Goal: Information Seeking & Learning: Learn about a topic

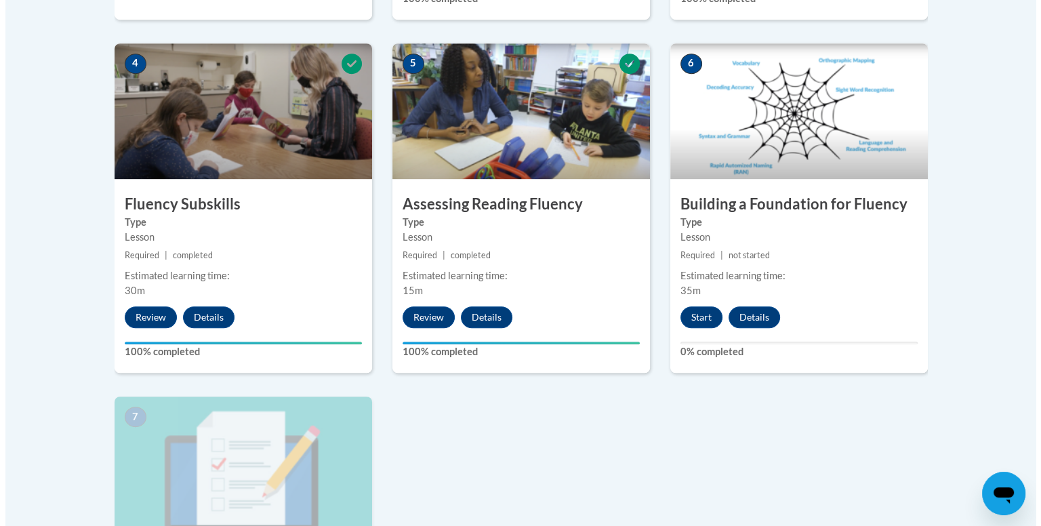
scroll to position [746, 0]
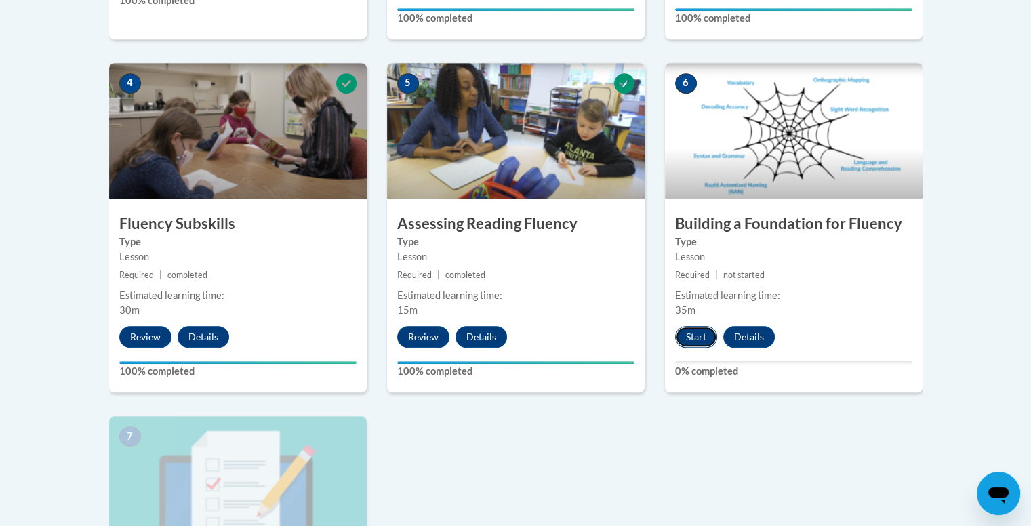
click at [703, 334] on button "Start" at bounding box center [696, 337] width 42 height 22
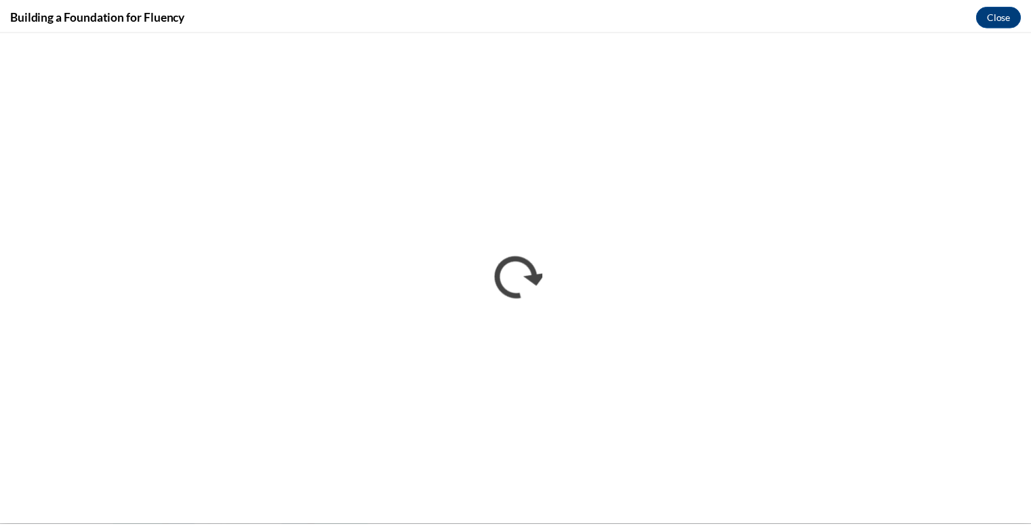
scroll to position [0, 0]
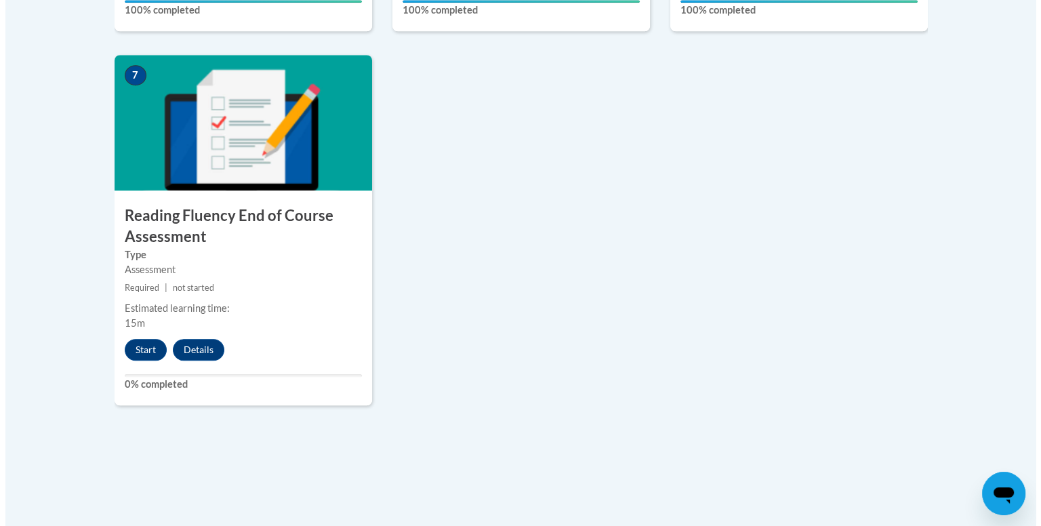
scroll to position [1107, 0]
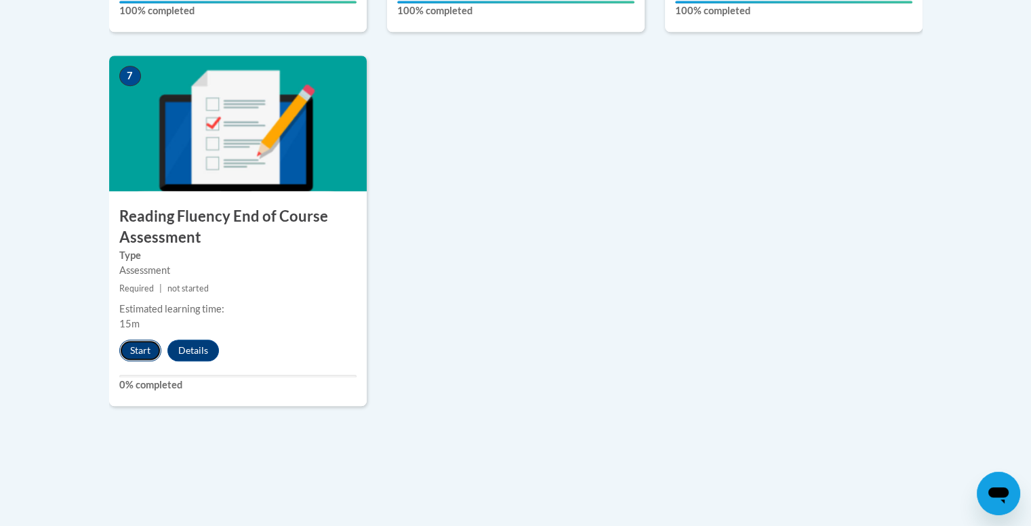
click at [133, 355] on button "Start" at bounding box center [140, 351] width 42 height 22
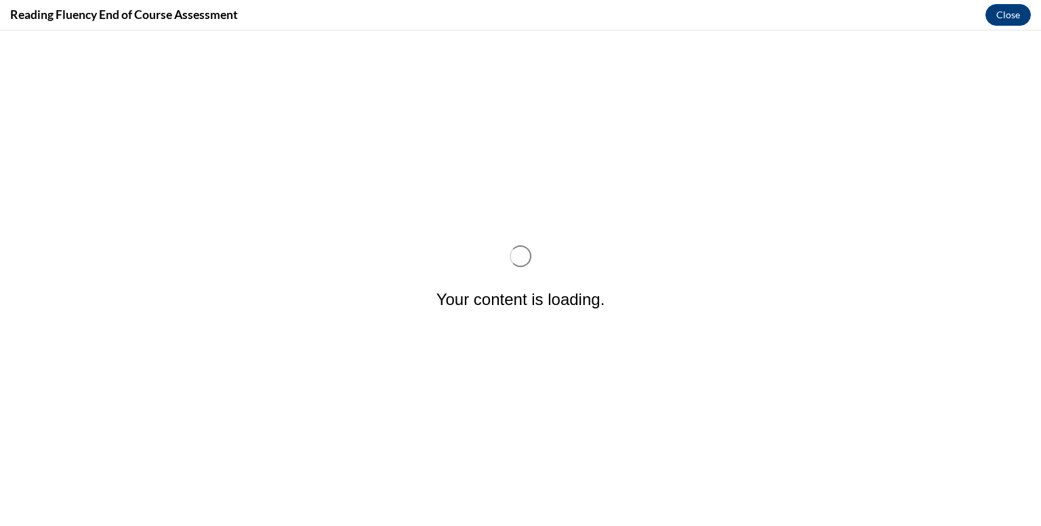
scroll to position [0, 0]
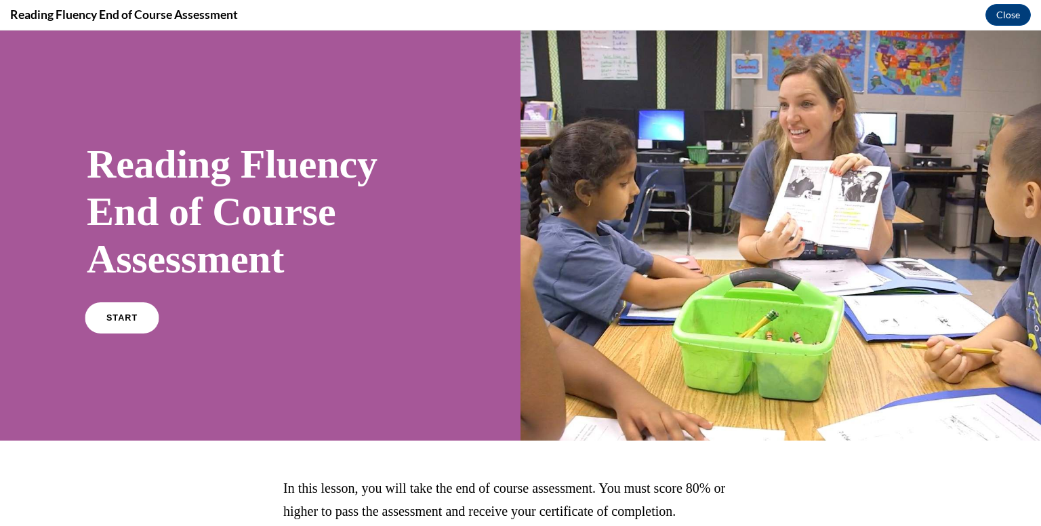
click at [109, 327] on link "START" at bounding box center [122, 317] width 74 height 31
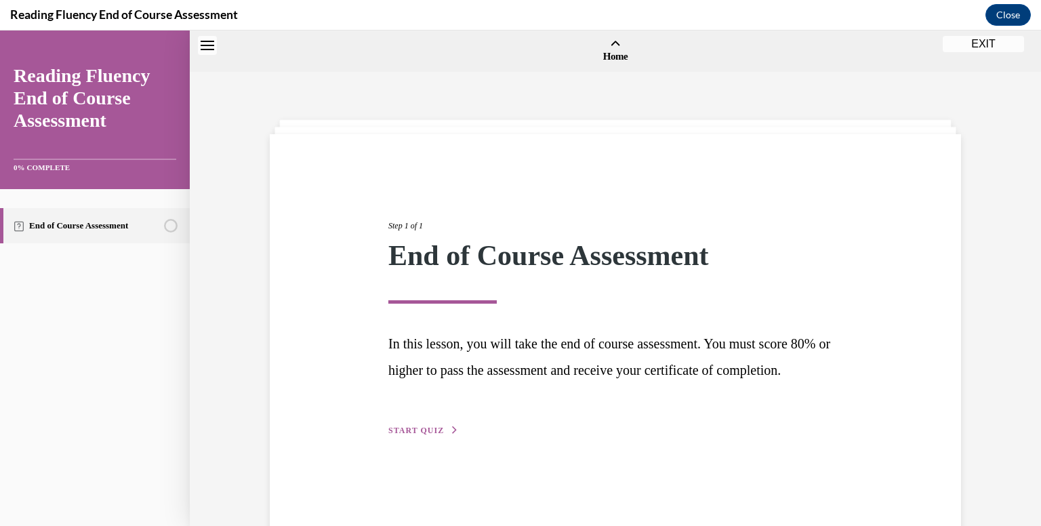
scroll to position [42, 0]
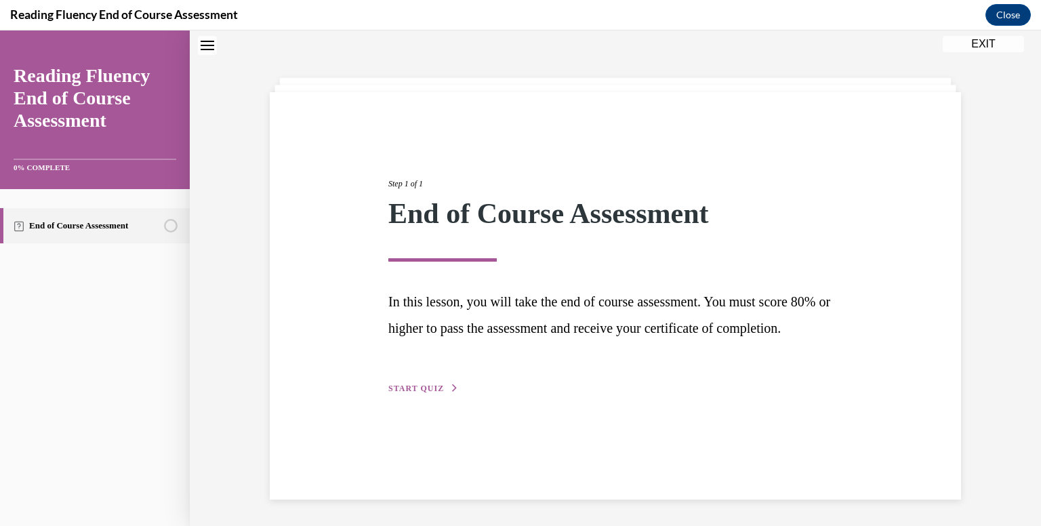
click at [397, 393] on span "START QUIZ" at bounding box center [417, 388] width 56 height 9
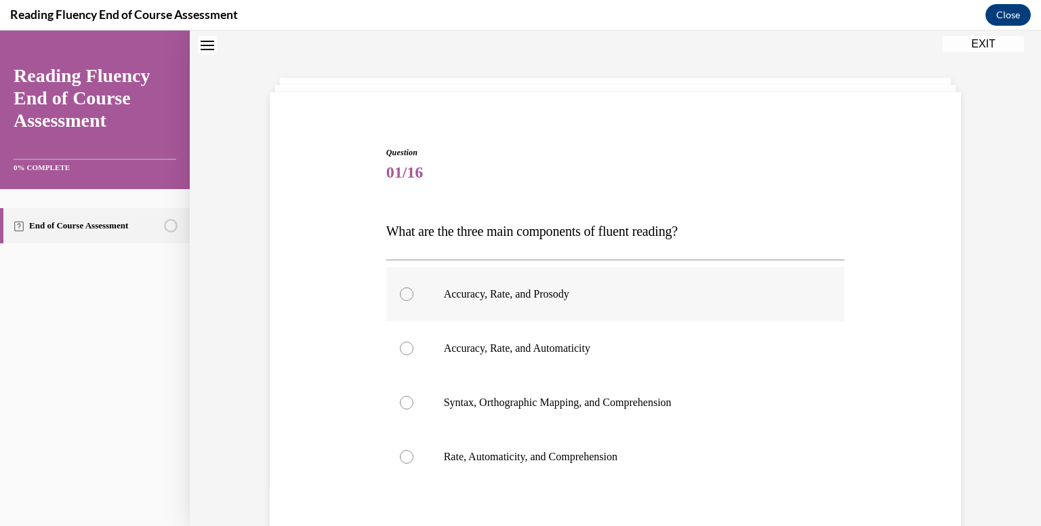
click at [485, 285] on label "Accuracy, Rate, and Prosody" at bounding box center [615, 294] width 459 height 54
click at [414, 287] on input "Accuracy, Rate, and Prosody" at bounding box center [407, 294] width 14 height 14
radio input "true"
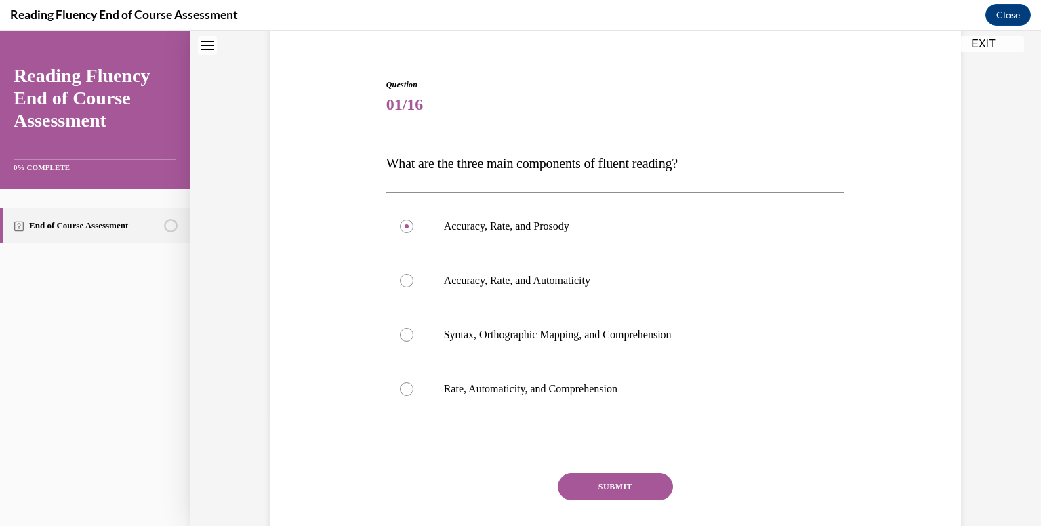
click at [622, 486] on button "SUBMIT" at bounding box center [615, 486] width 115 height 27
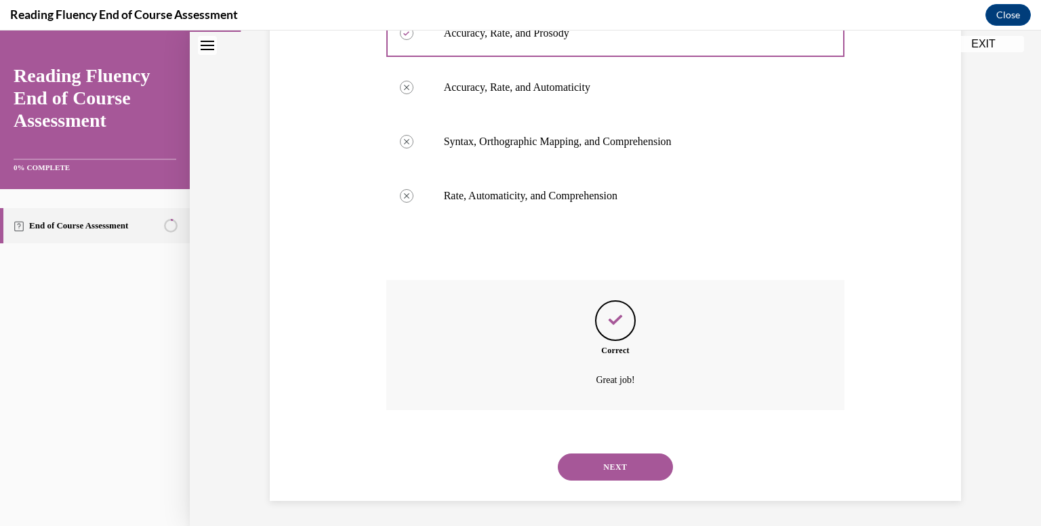
scroll to position [304, 0]
click at [641, 465] on button "NEXT" at bounding box center [615, 465] width 115 height 27
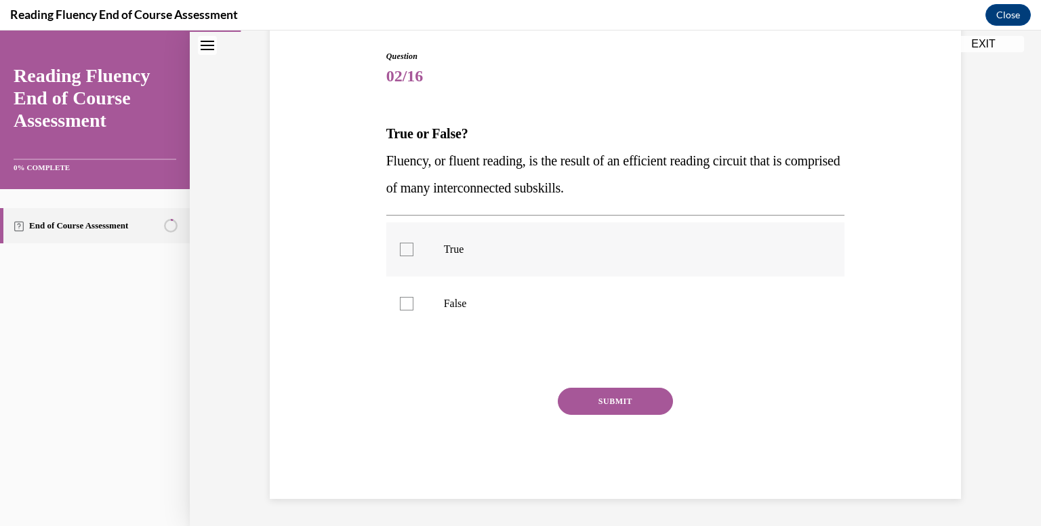
click at [445, 241] on label "True" at bounding box center [615, 249] width 459 height 54
click at [414, 243] on input "True" at bounding box center [407, 250] width 14 height 14
checkbox input "true"
click at [586, 397] on button "SUBMIT" at bounding box center [615, 401] width 115 height 27
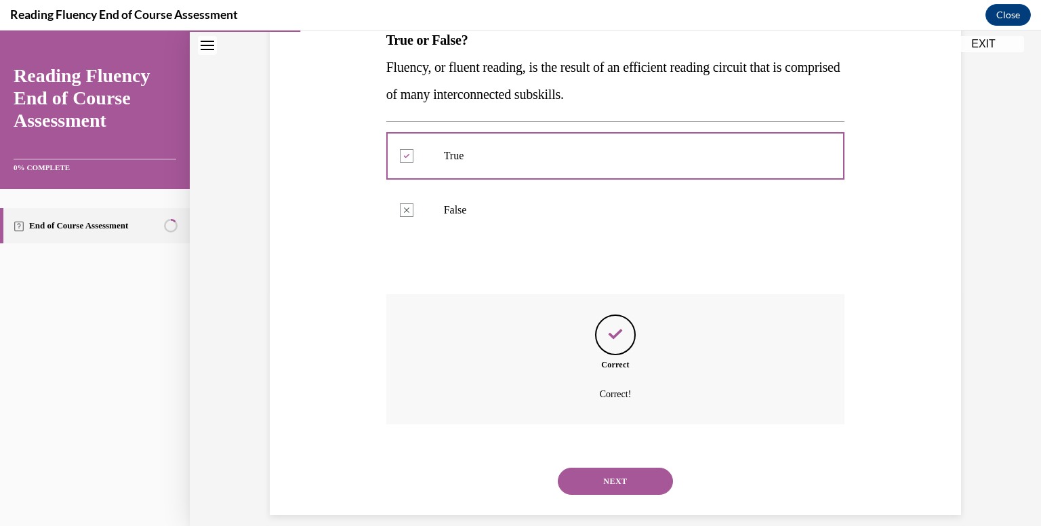
scroll to position [247, 0]
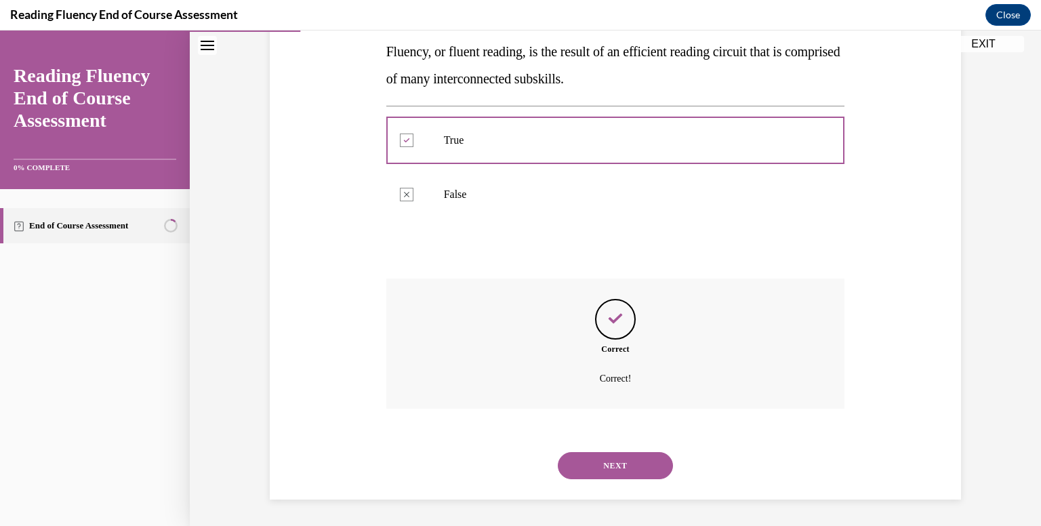
click at [610, 460] on button "NEXT" at bounding box center [615, 465] width 115 height 27
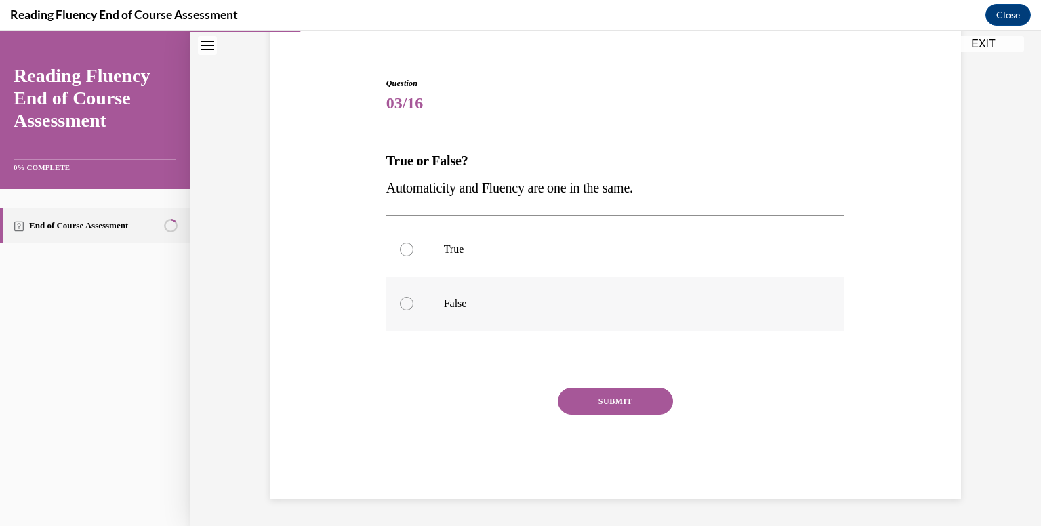
drag, startPoint x: 488, startPoint y: 297, endPoint x: 633, endPoint y: 380, distance: 166.8
click at [490, 298] on p "False" at bounding box center [627, 304] width 367 height 14
click at [414, 298] on input "False" at bounding box center [407, 304] width 14 height 14
radio input "true"
click at [658, 410] on button "SUBMIT" at bounding box center [615, 401] width 115 height 27
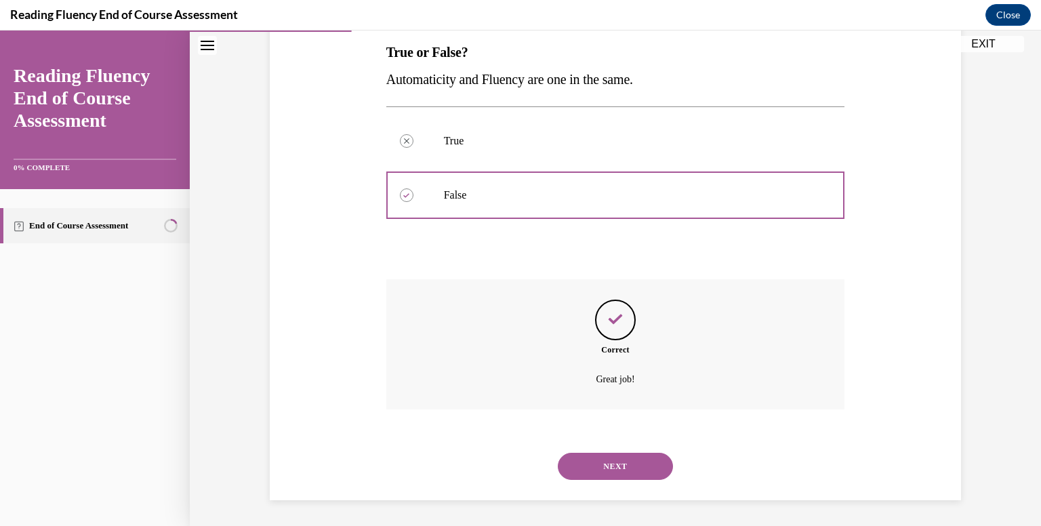
scroll to position [220, 0]
click at [631, 466] on button "NEXT" at bounding box center [615, 465] width 115 height 27
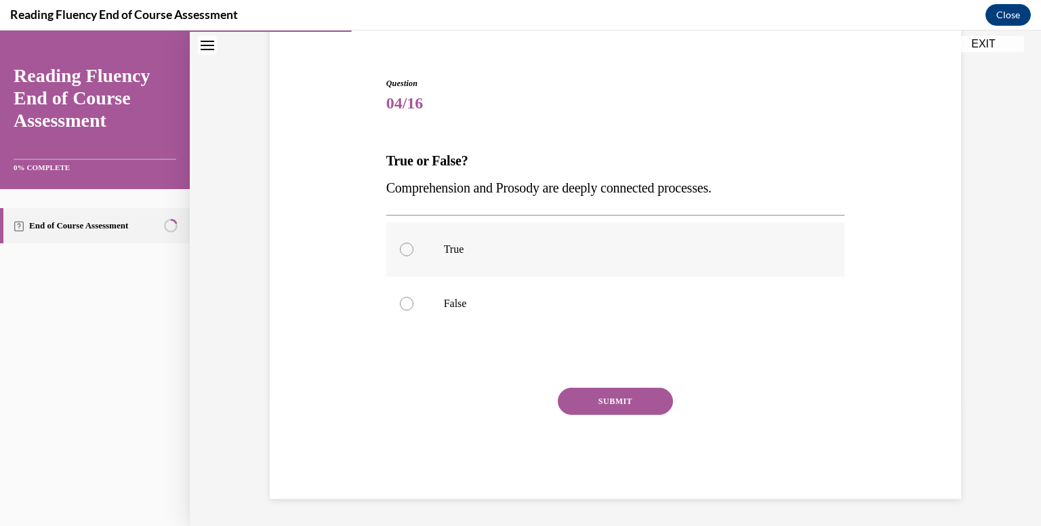
click at [475, 268] on label "True" at bounding box center [615, 249] width 459 height 54
click at [414, 256] on input "True" at bounding box center [407, 250] width 14 height 14
radio input "true"
click at [579, 402] on button "SUBMIT" at bounding box center [615, 401] width 115 height 27
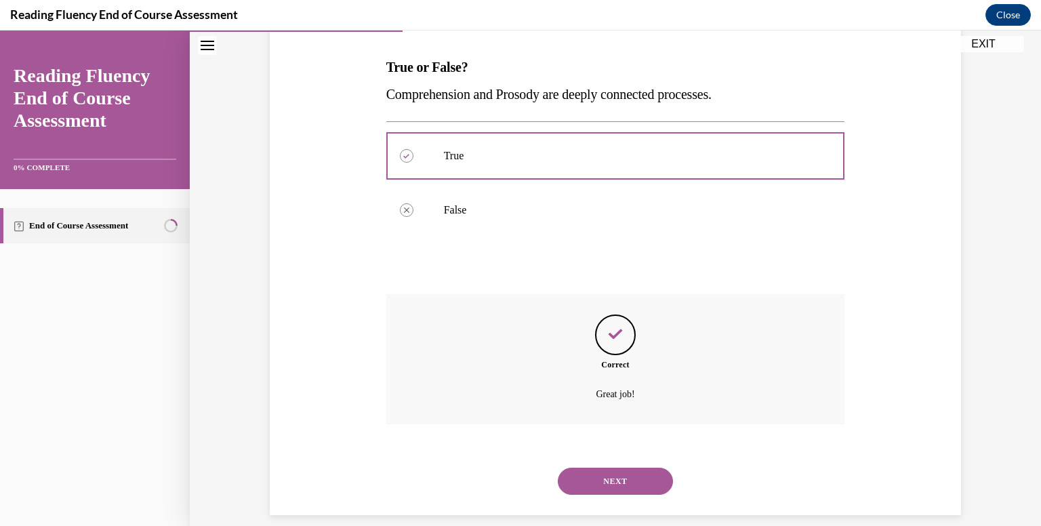
scroll to position [220, 0]
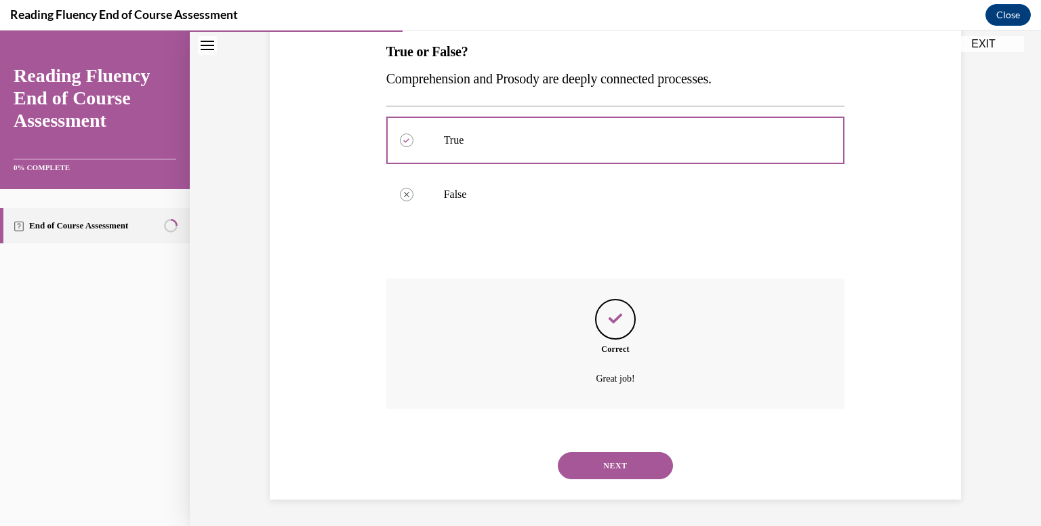
click at [616, 464] on button "NEXT" at bounding box center [615, 465] width 115 height 27
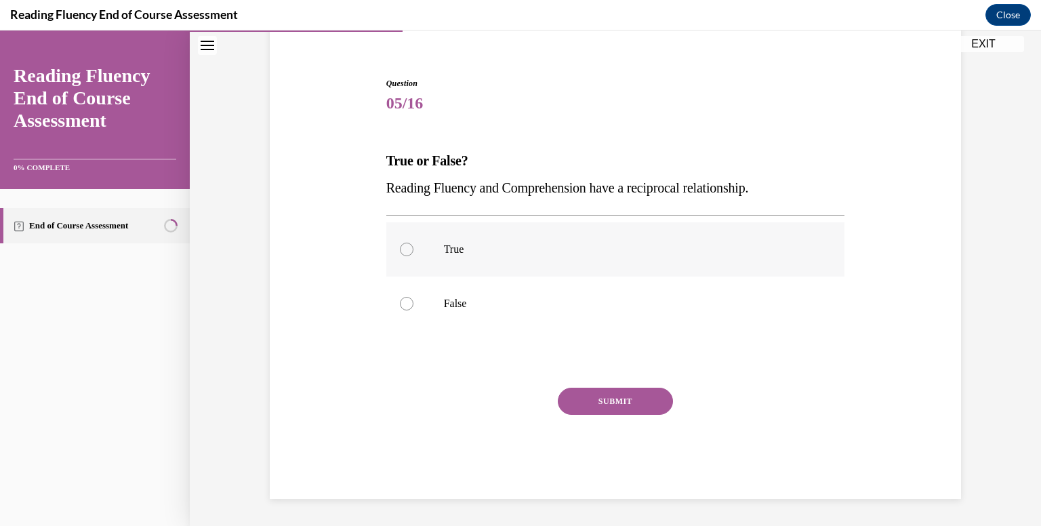
click at [479, 250] on p "True" at bounding box center [627, 250] width 367 height 14
click at [414, 250] on input "True" at bounding box center [407, 250] width 14 height 14
radio input "true"
click at [593, 395] on button "SUBMIT" at bounding box center [615, 401] width 115 height 27
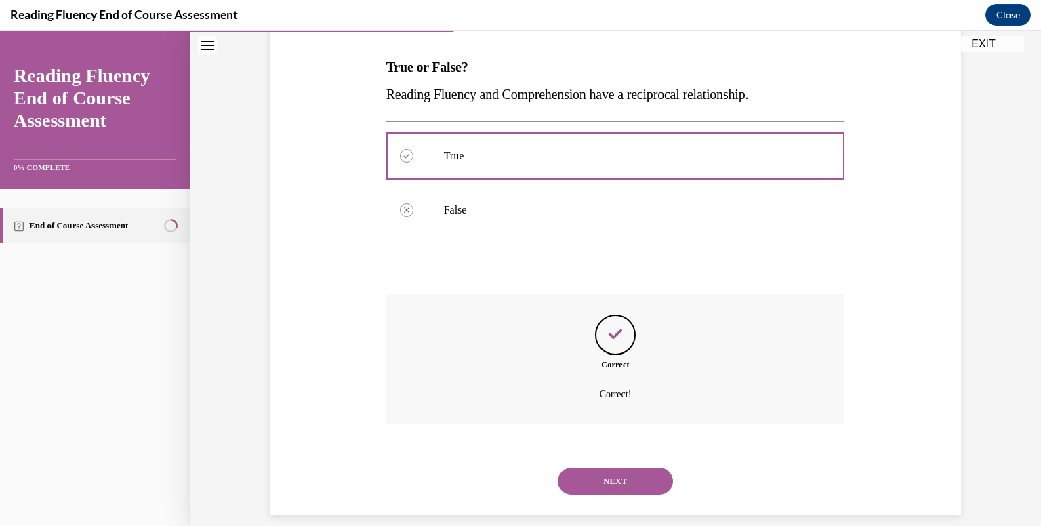
scroll to position [220, 0]
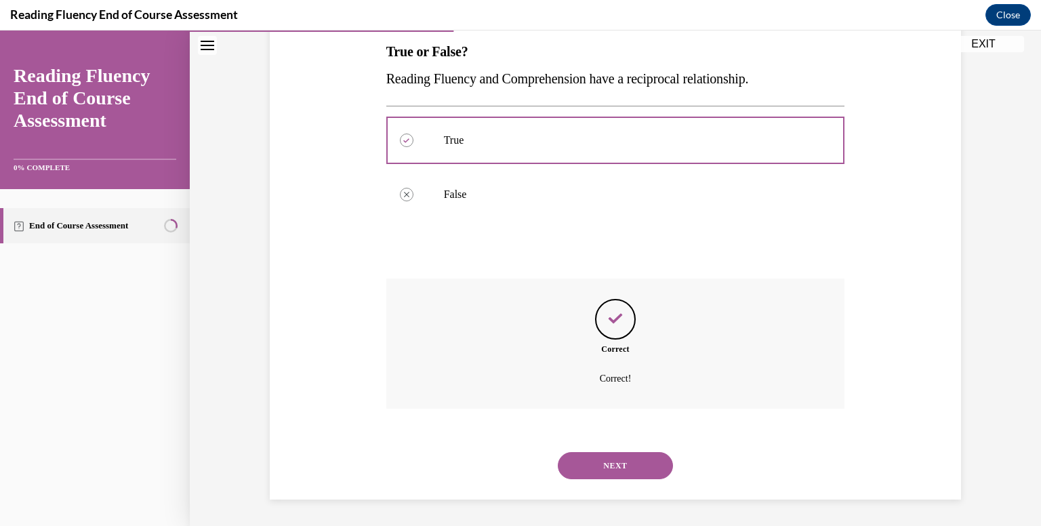
click at [619, 478] on button "NEXT" at bounding box center [615, 465] width 115 height 27
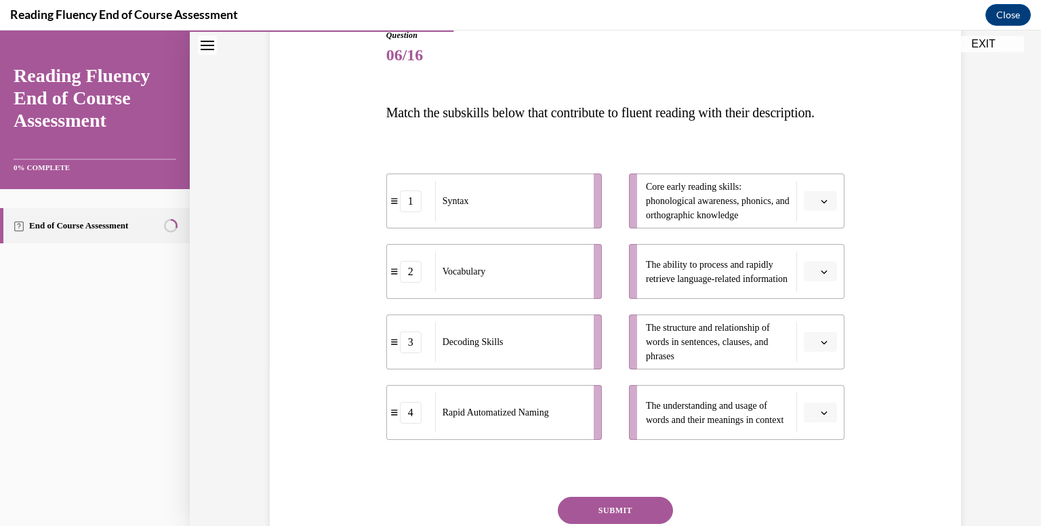
scroll to position [136, 0]
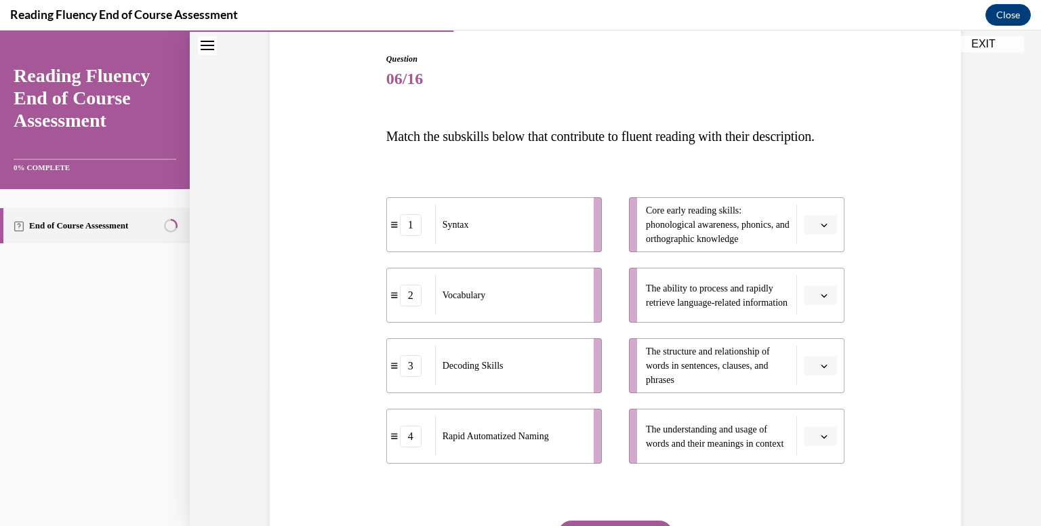
click at [804, 376] on button "button" at bounding box center [820, 366] width 33 height 20
click at [817, 280] on div "1" at bounding box center [814, 281] width 34 height 27
click at [822, 440] on icon "button" at bounding box center [824, 436] width 7 height 7
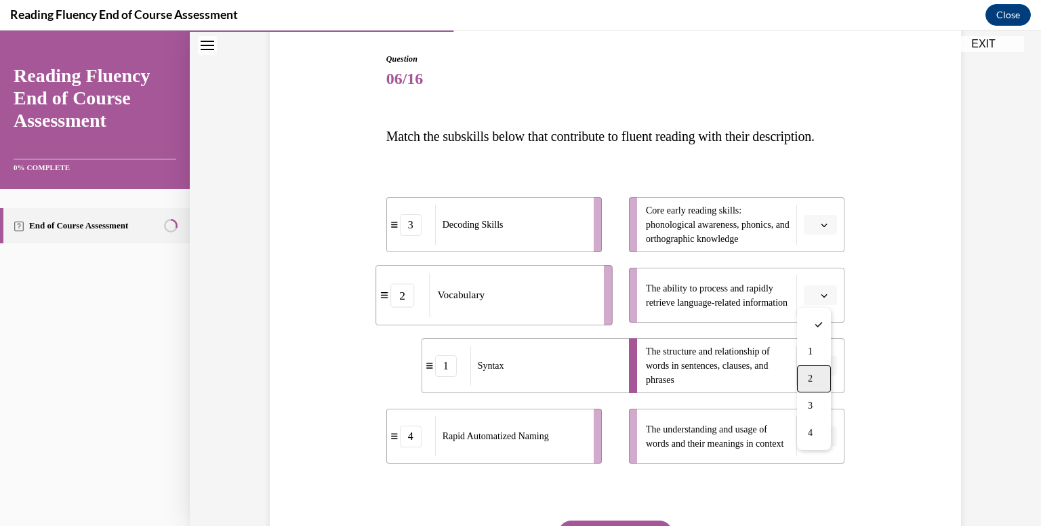
click at [822, 371] on div "2" at bounding box center [814, 378] width 34 height 27
click at [830, 235] on button "button" at bounding box center [820, 225] width 33 height 20
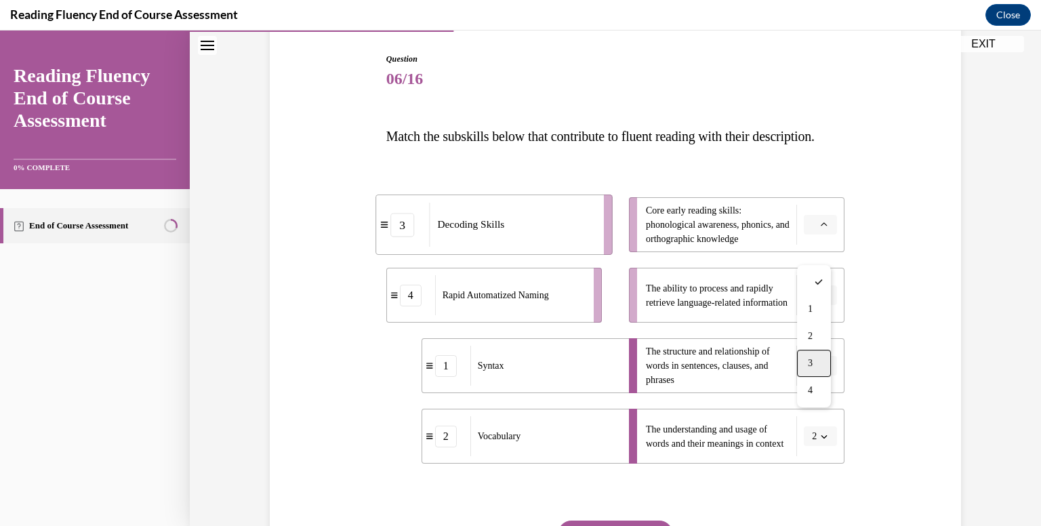
click at [829, 357] on div "3" at bounding box center [814, 363] width 34 height 27
click at [822, 306] on button "button" at bounding box center [820, 295] width 33 height 20
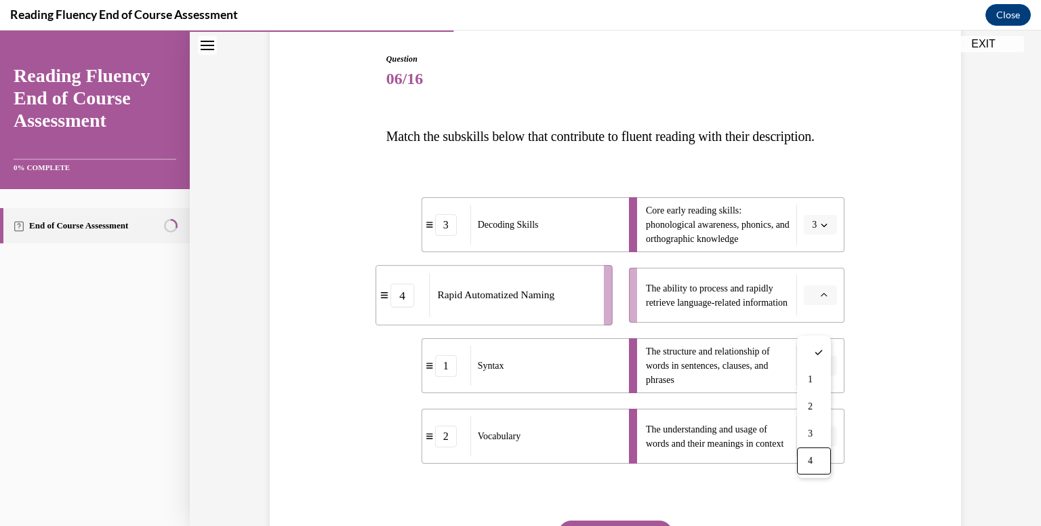
click at [829, 460] on div "4" at bounding box center [814, 460] width 34 height 27
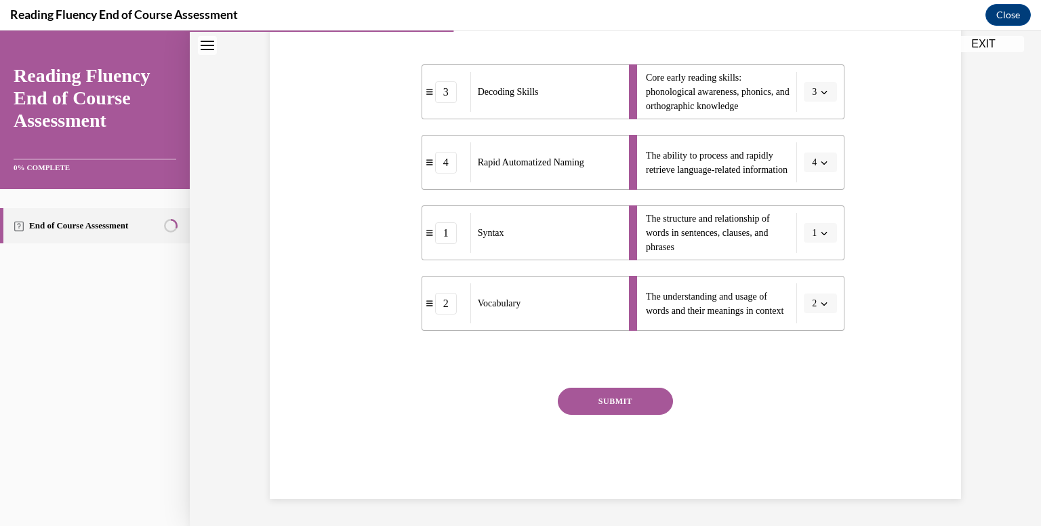
click at [629, 412] on button "SUBMIT" at bounding box center [615, 401] width 115 height 27
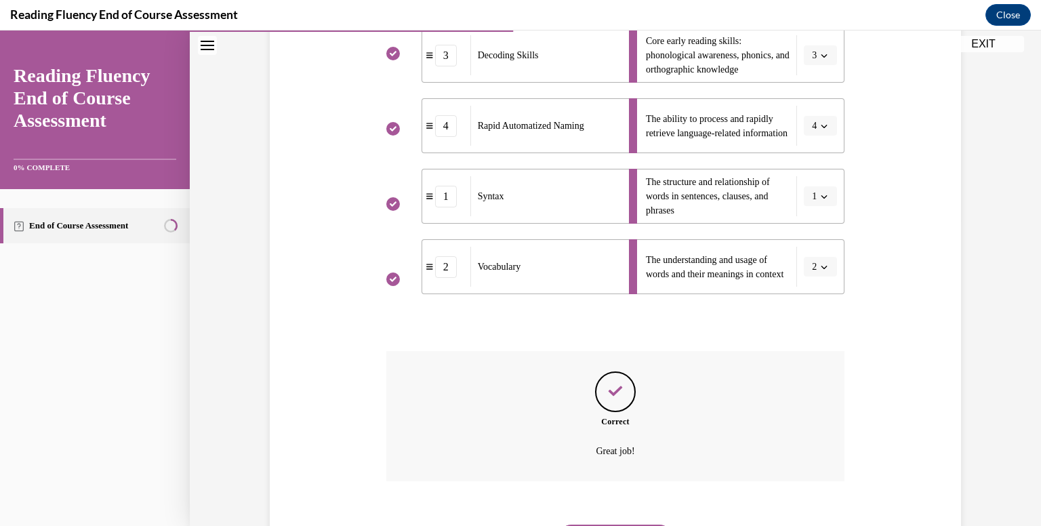
scroll to position [405, 0]
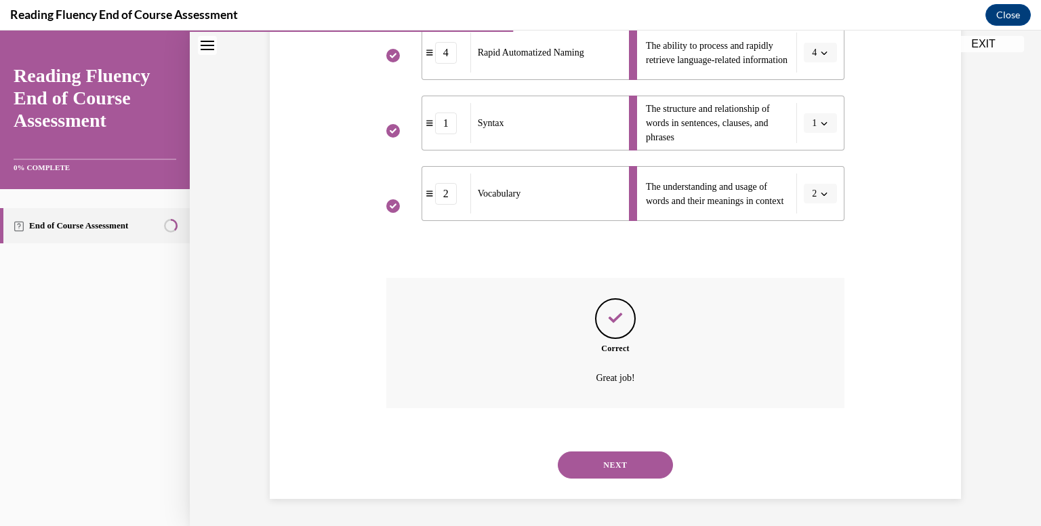
click at [631, 466] on button "NEXT" at bounding box center [615, 465] width 115 height 27
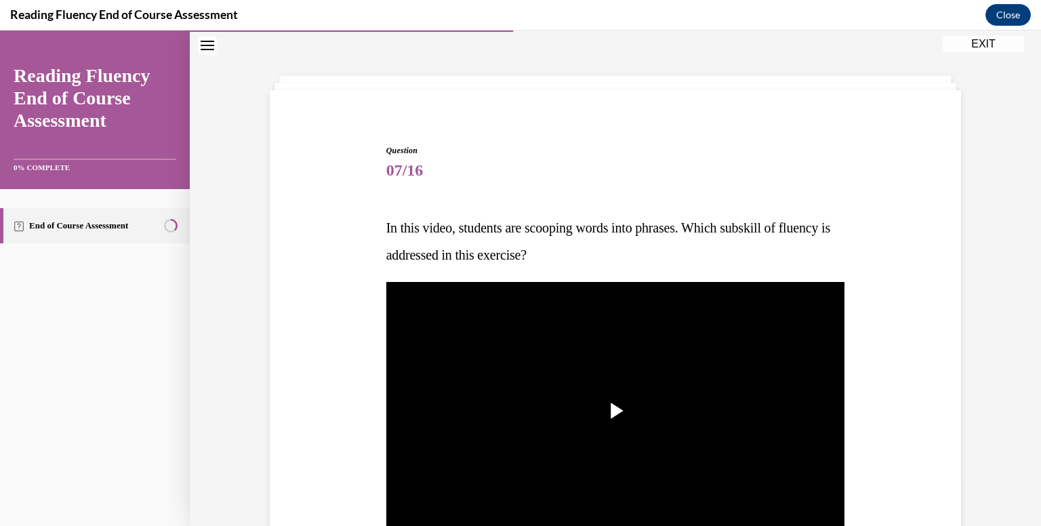
scroll to position [68, 0]
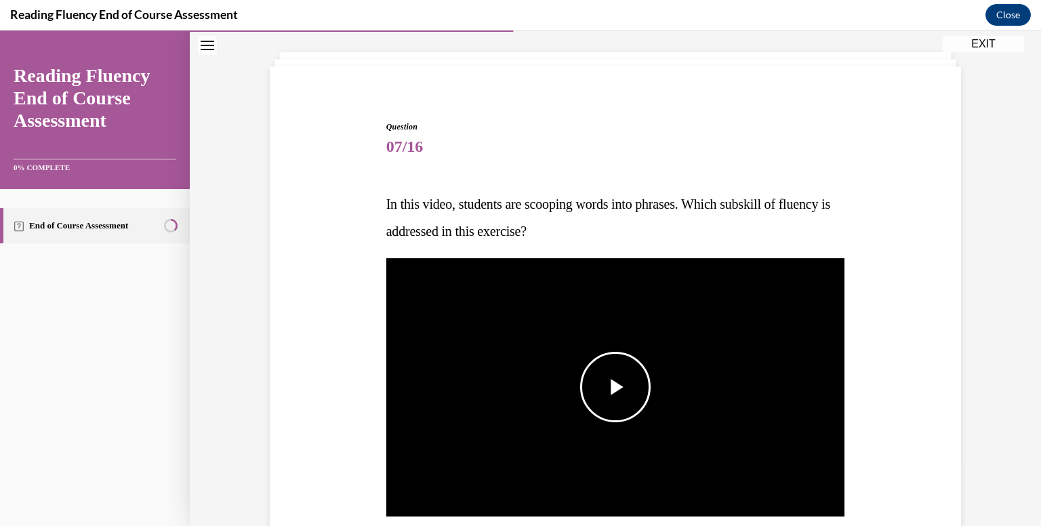
click at [616, 387] on span "Video player" at bounding box center [616, 387] width 0 height 0
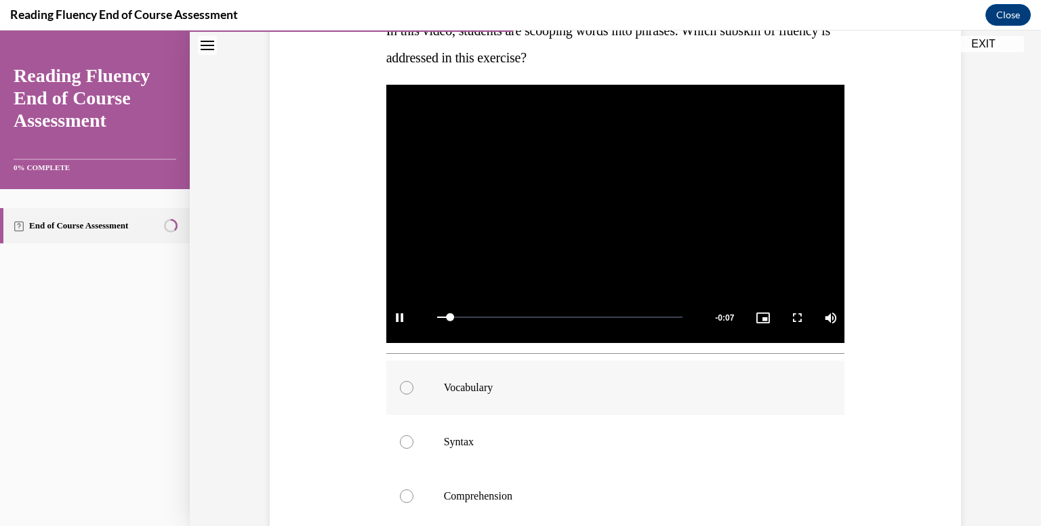
scroll to position [271, 0]
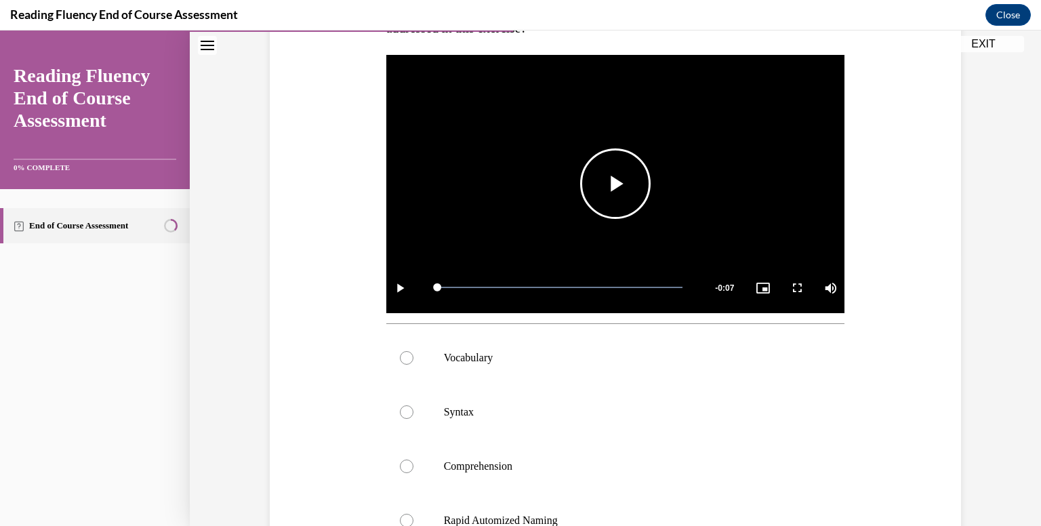
click at [616, 184] on span "Video player" at bounding box center [616, 184] width 0 height 0
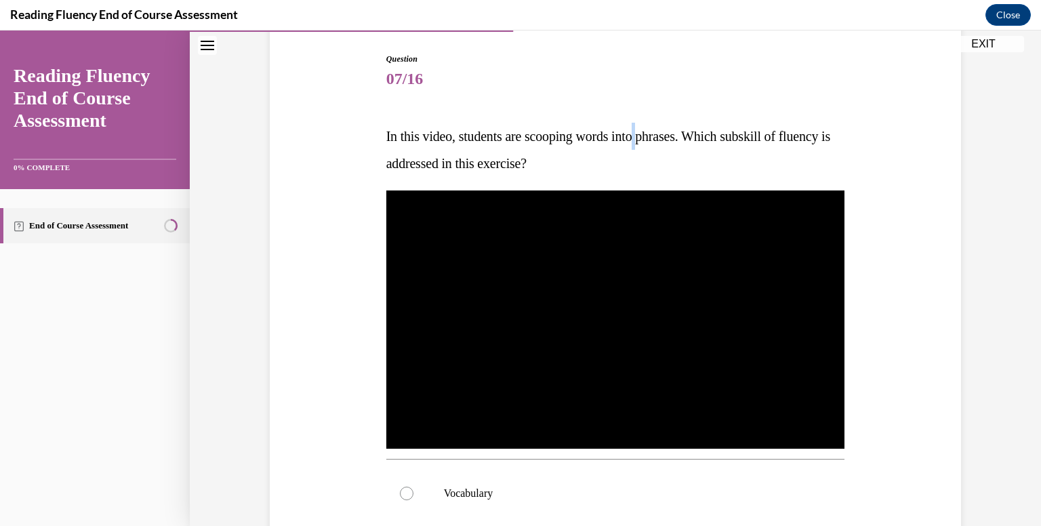
drag, startPoint x: 702, startPoint y: 32, endPoint x: 654, endPoint y: 106, distance: 89.1
click at [651, 98] on div "Question 07/16 In this video, students are scooping words into phrases. Which s…" at bounding box center [615, 452] width 459 height 799
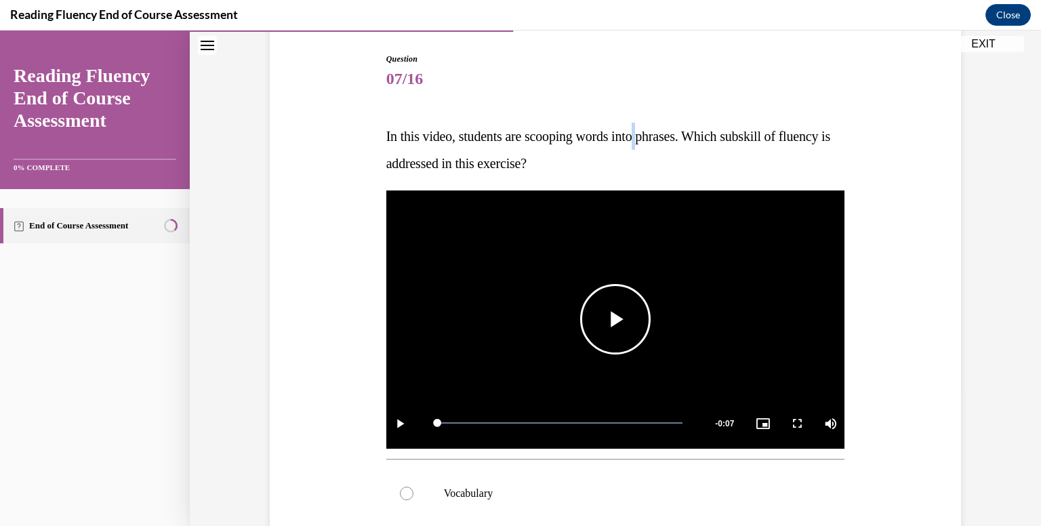
click at [673, 264] on video "Video player" at bounding box center [615, 320] width 459 height 258
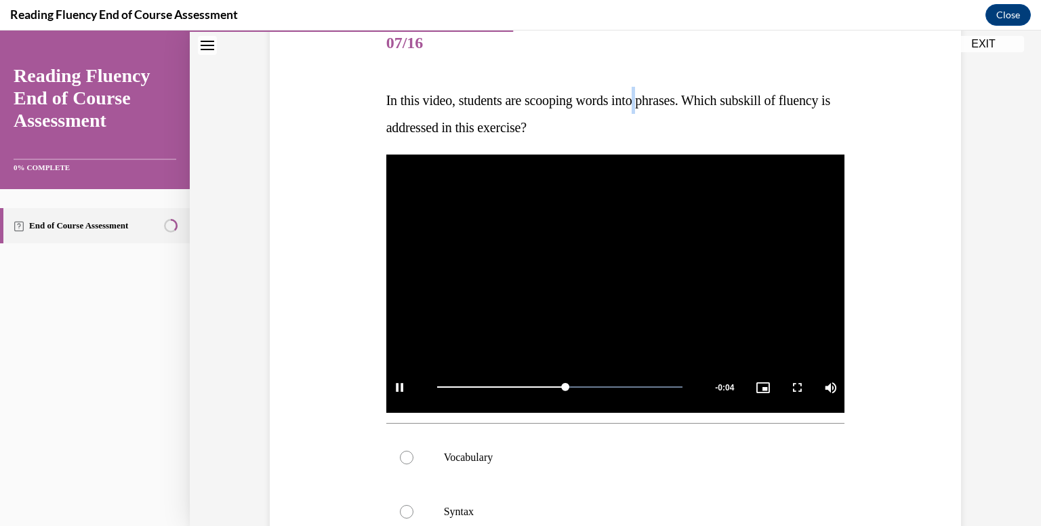
scroll to position [203, 0]
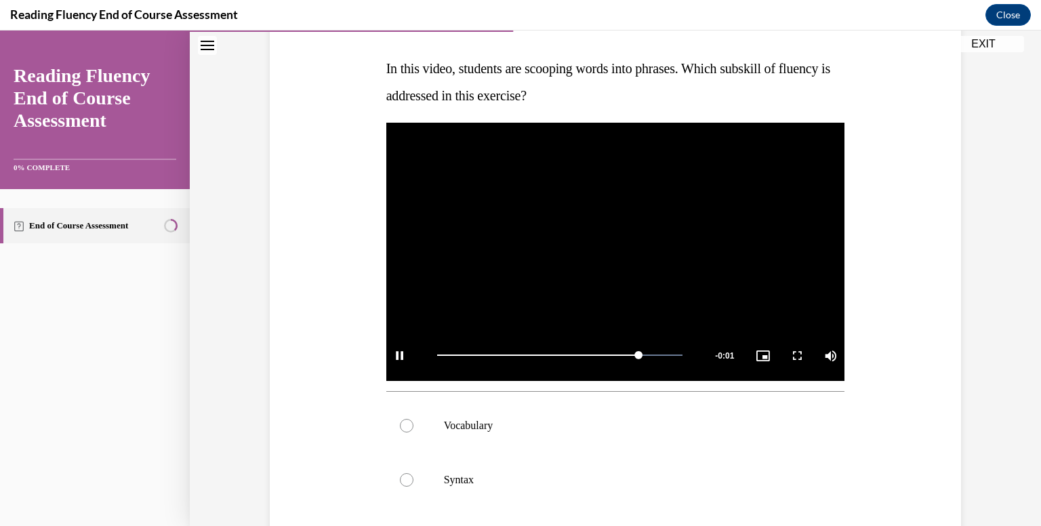
click at [911, 287] on div "Question 07/16 In this video, students are scooping words into phrases. Which s…" at bounding box center [615, 363] width 698 height 839
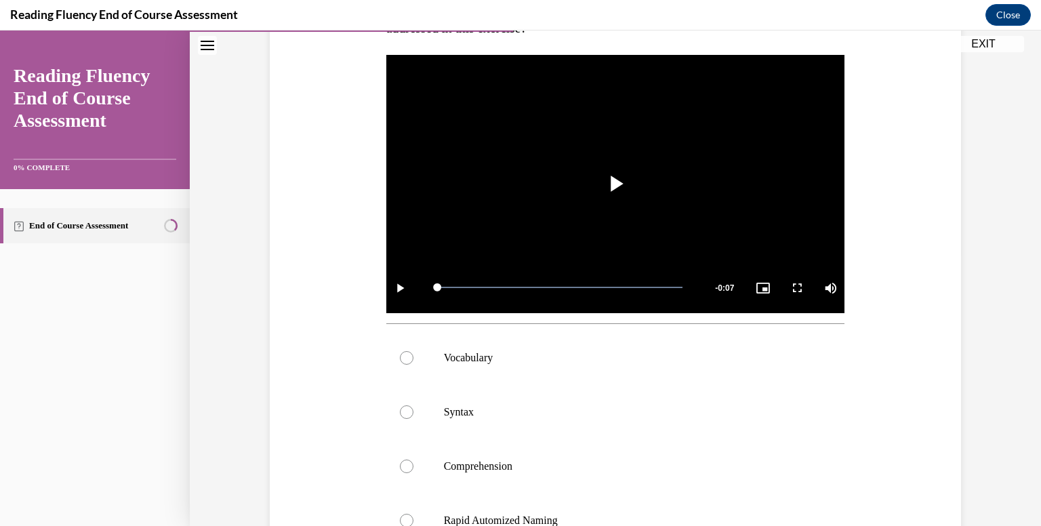
scroll to position [339, 0]
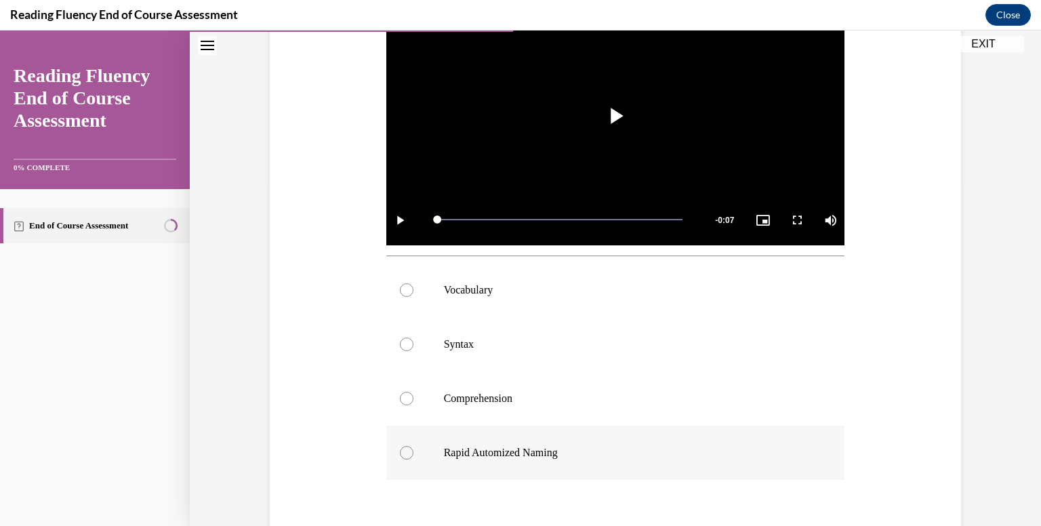
click at [635, 469] on label "Rapid Automized Naming" at bounding box center [615, 453] width 459 height 54
click at [414, 460] on input "Rapid Automized Naming" at bounding box center [407, 453] width 14 height 14
radio input "true"
click at [624, 416] on label "Comprehension" at bounding box center [615, 399] width 459 height 54
click at [414, 405] on input "Comprehension" at bounding box center [407, 399] width 14 height 14
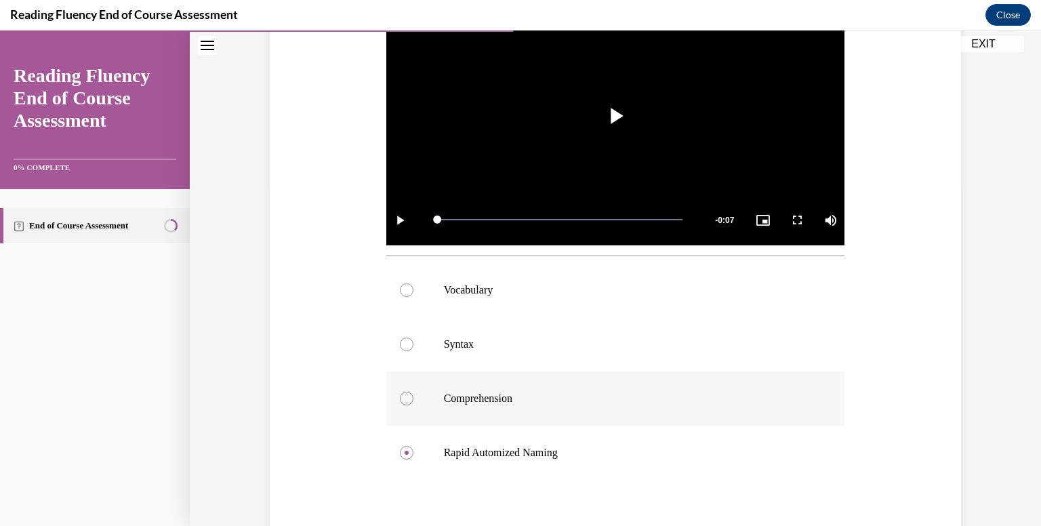
radio input "true"
click at [865, 372] on div "Question 07/16 In this video, students are scooping words into phrases. Which s…" at bounding box center [615, 228] width 698 height 839
click at [805, 359] on label "Syntax" at bounding box center [615, 344] width 459 height 54
click at [414, 351] on input "Syntax" at bounding box center [407, 345] width 14 height 14
radio input "true"
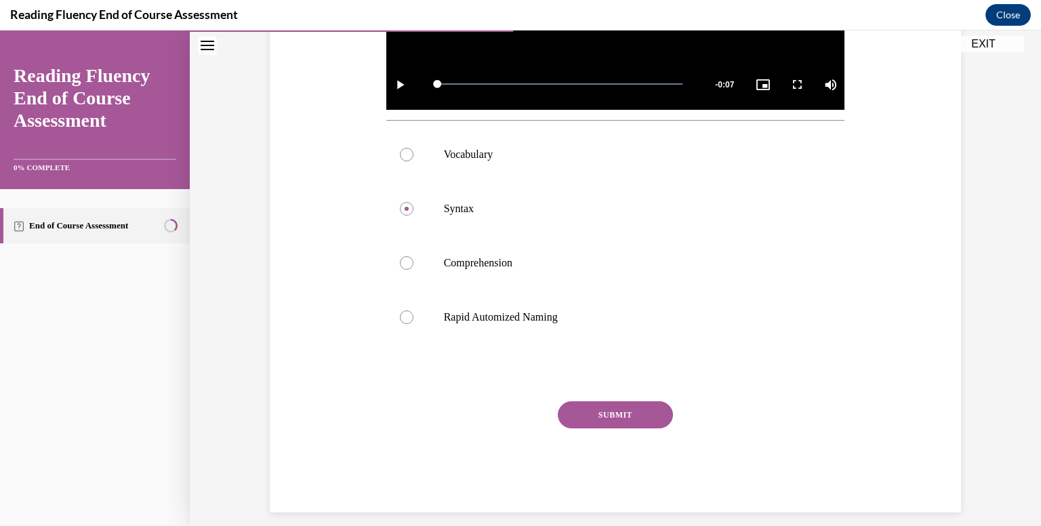
click at [644, 421] on button "SUBMIT" at bounding box center [615, 414] width 115 height 27
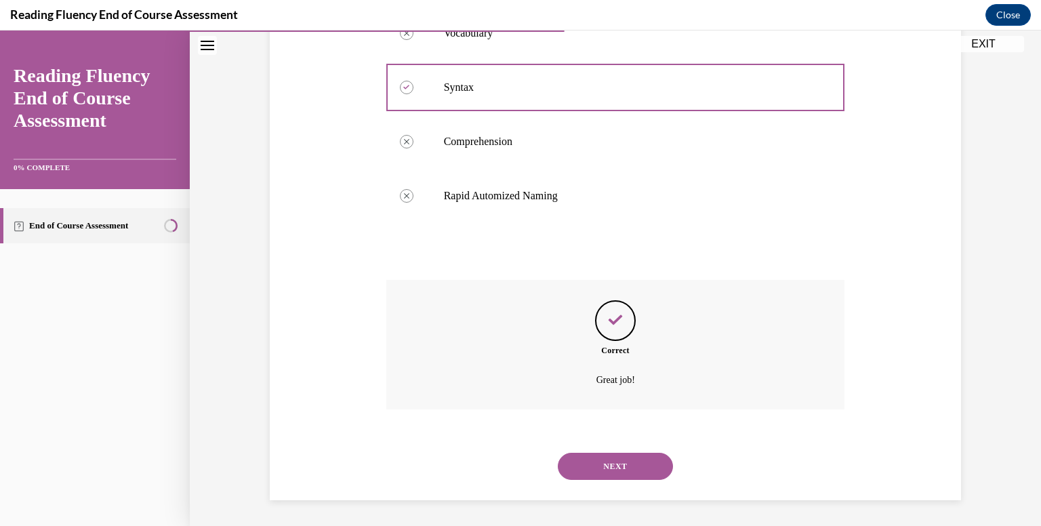
scroll to position [597, 0]
click at [640, 466] on button "NEXT" at bounding box center [615, 465] width 115 height 27
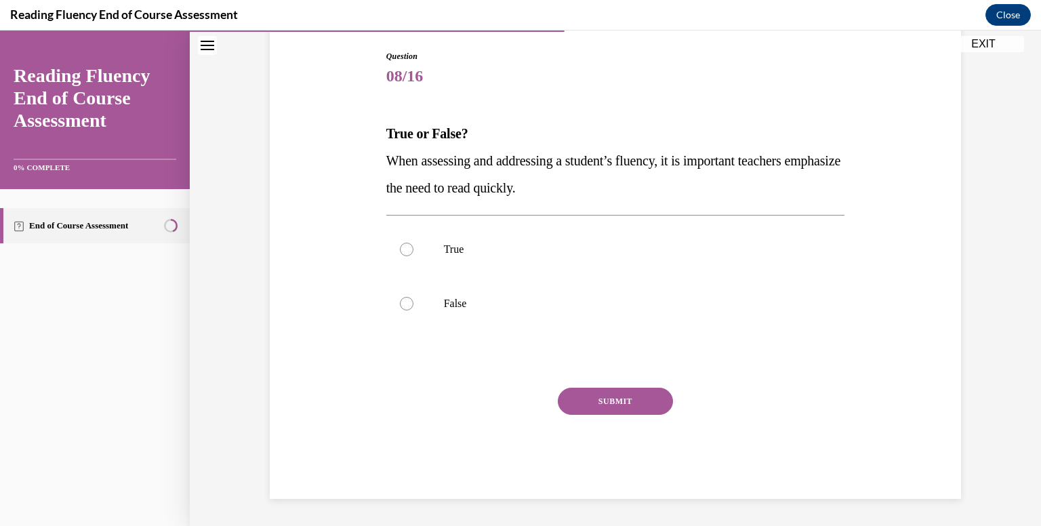
scroll to position [138, 0]
click at [678, 285] on label "False" at bounding box center [615, 304] width 459 height 54
click at [414, 297] on input "False" at bounding box center [407, 304] width 14 height 14
radio input "true"
click at [648, 395] on button "SUBMIT" at bounding box center [615, 401] width 115 height 27
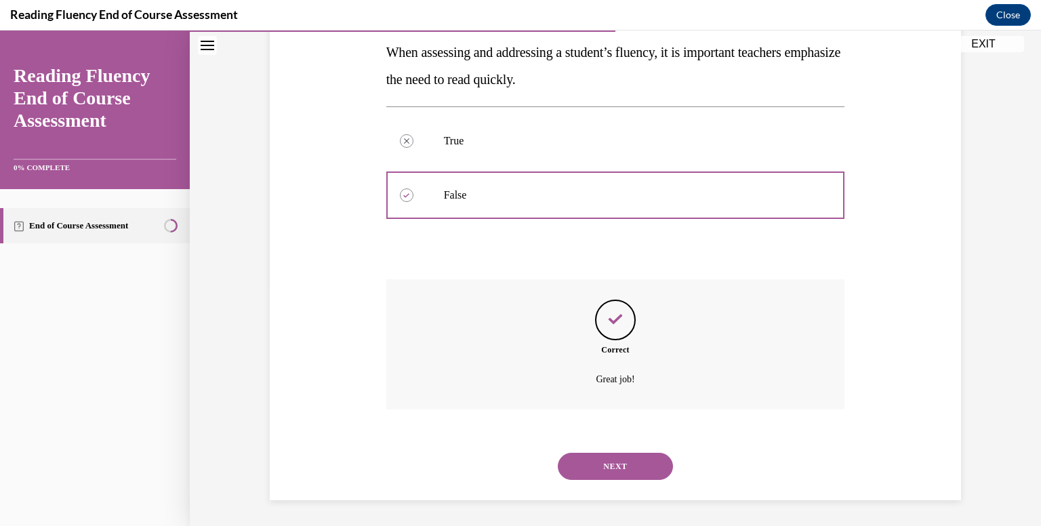
scroll to position [247, 0]
click at [612, 461] on button "NEXT" at bounding box center [615, 465] width 115 height 27
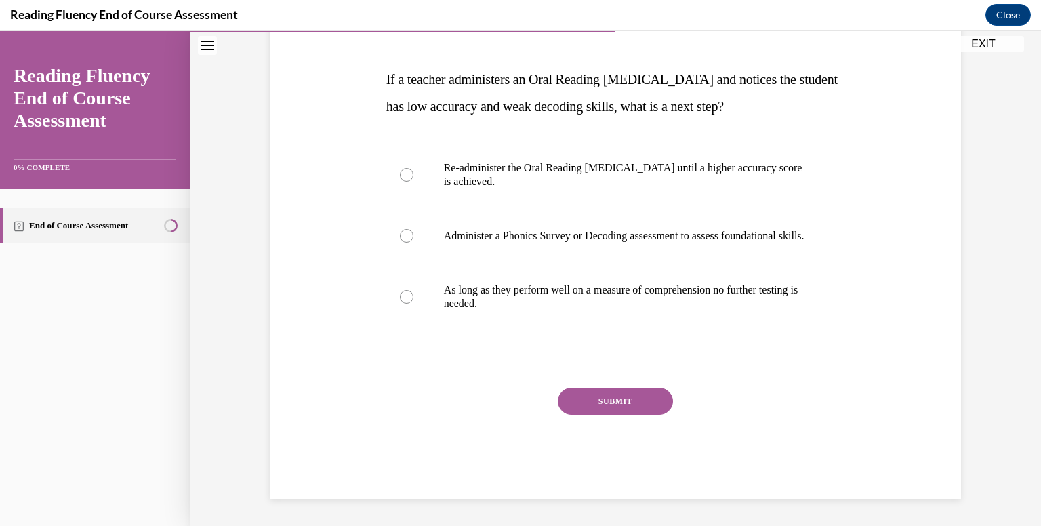
scroll to position [136, 0]
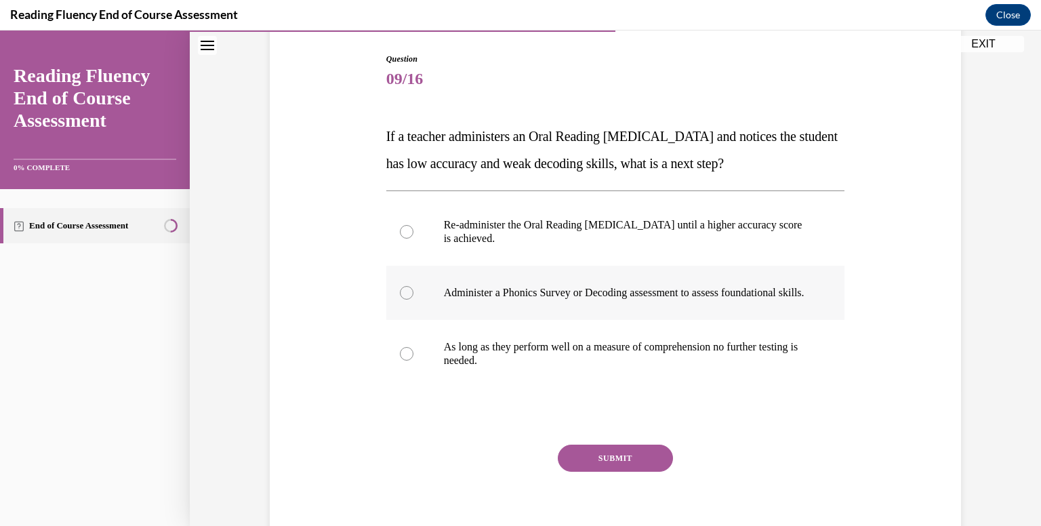
click at [659, 320] on label "Administer a Phonics Survey or Decoding assessment to assess foundational skill…" at bounding box center [615, 293] width 459 height 54
click at [414, 300] on input "Administer a Phonics Survey or Decoding assessment to assess foundational skill…" at bounding box center [407, 293] width 14 height 14
radio input "true"
click at [645, 470] on button "SUBMIT" at bounding box center [615, 458] width 115 height 27
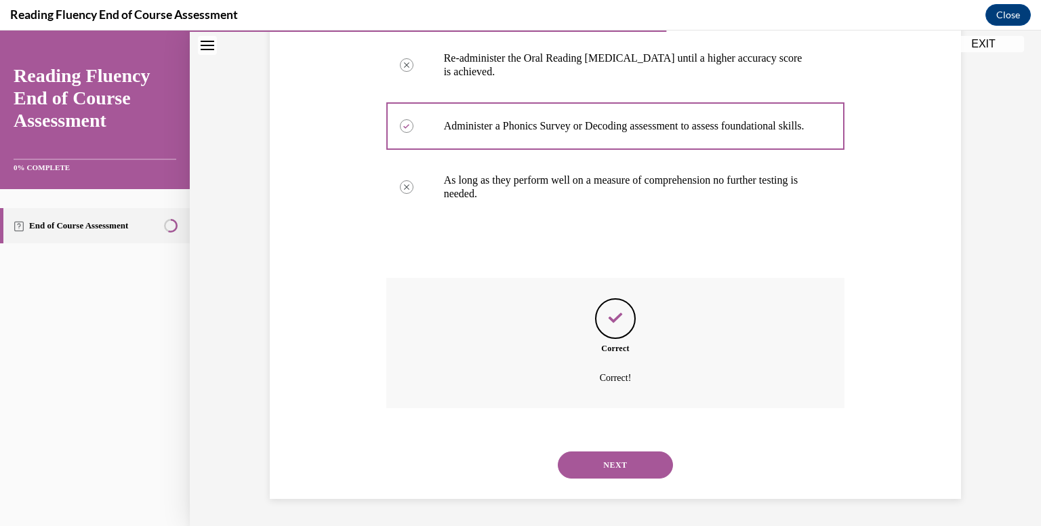
scroll to position [315, 0]
click at [640, 473] on button "NEXT" at bounding box center [615, 465] width 115 height 27
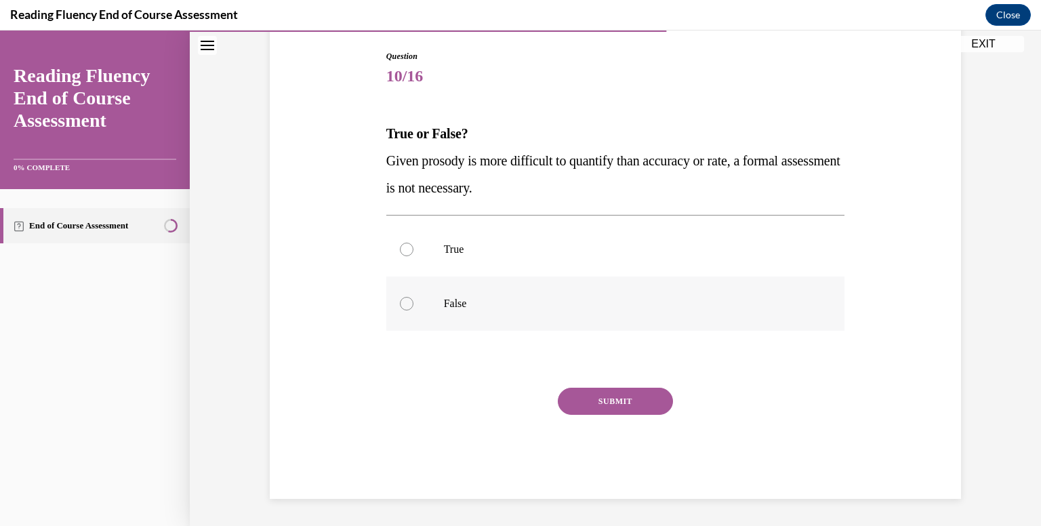
click at [599, 304] on p "False" at bounding box center [627, 304] width 367 height 14
click at [414, 304] on input "False" at bounding box center [407, 304] width 14 height 14
radio input "true"
click at [624, 397] on button "SUBMIT" at bounding box center [615, 401] width 115 height 27
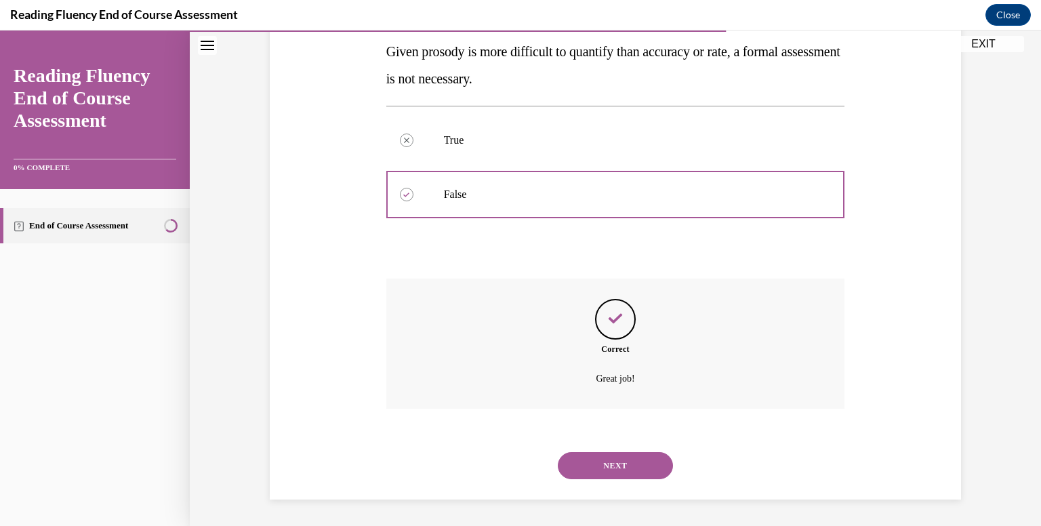
click at [635, 466] on button "NEXT" at bounding box center [615, 465] width 115 height 27
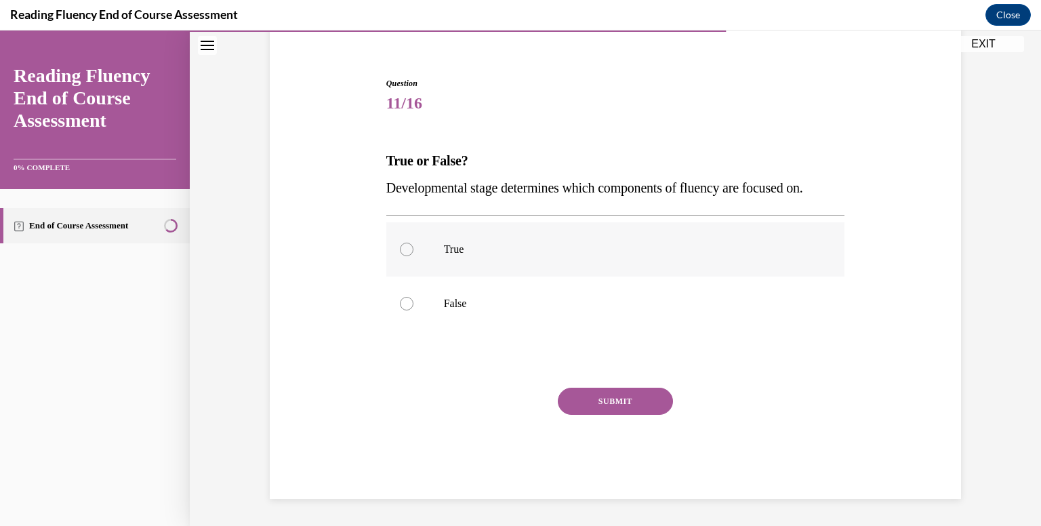
click at [447, 268] on label "True" at bounding box center [615, 249] width 459 height 54
click at [414, 256] on input "True" at bounding box center [407, 250] width 14 height 14
radio input "true"
click at [616, 397] on button "SUBMIT" at bounding box center [615, 401] width 115 height 27
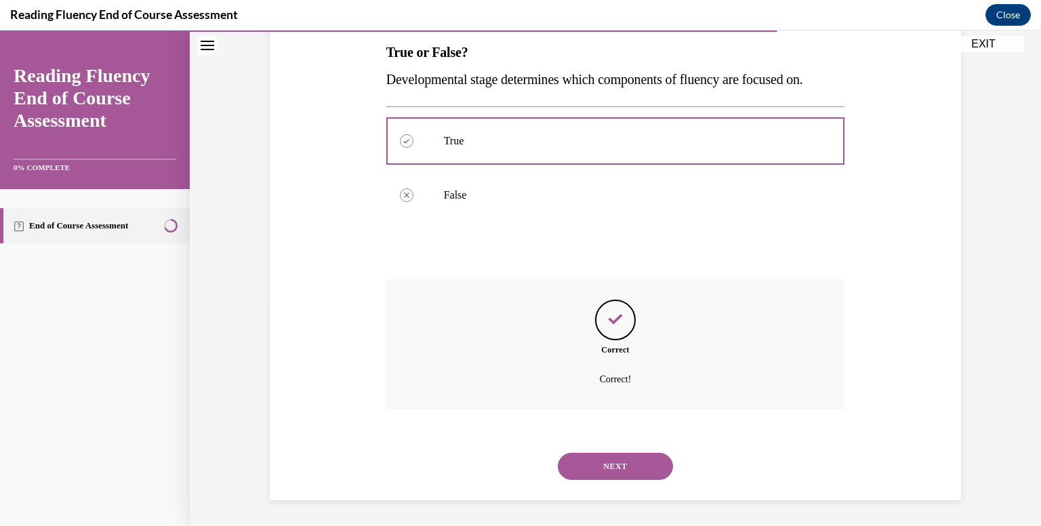
scroll to position [220, 0]
click at [607, 460] on button "NEXT" at bounding box center [615, 465] width 115 height 27
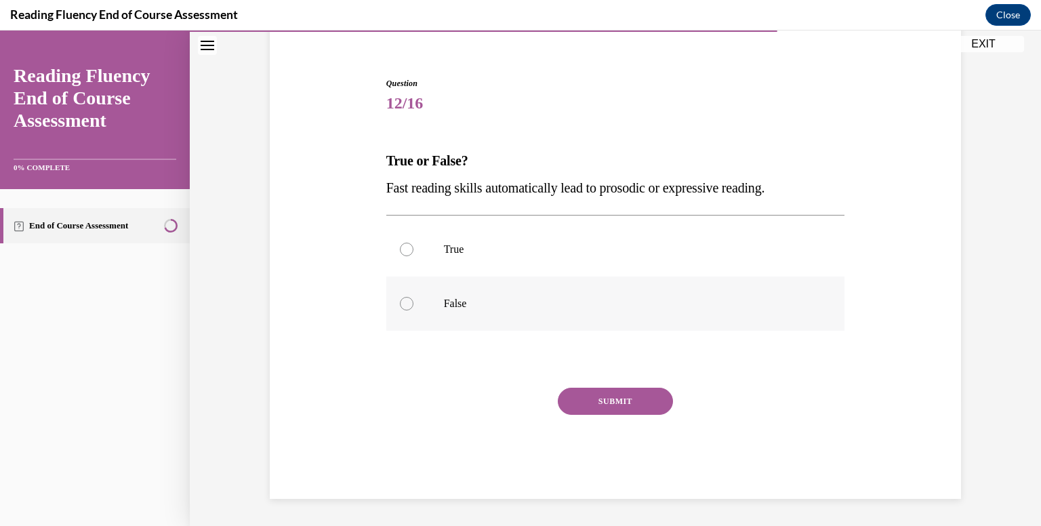
click at [488, 304] on p "False" at bounding box center [627, 304] width 367 height 14
click at [414, 304] on input "False" at bounding box center [407, 304] width 14 height 14
radio input "true"
click at [600, 400] on button "SUBMIT" at bounding box center [615, 401] width 115 height 27
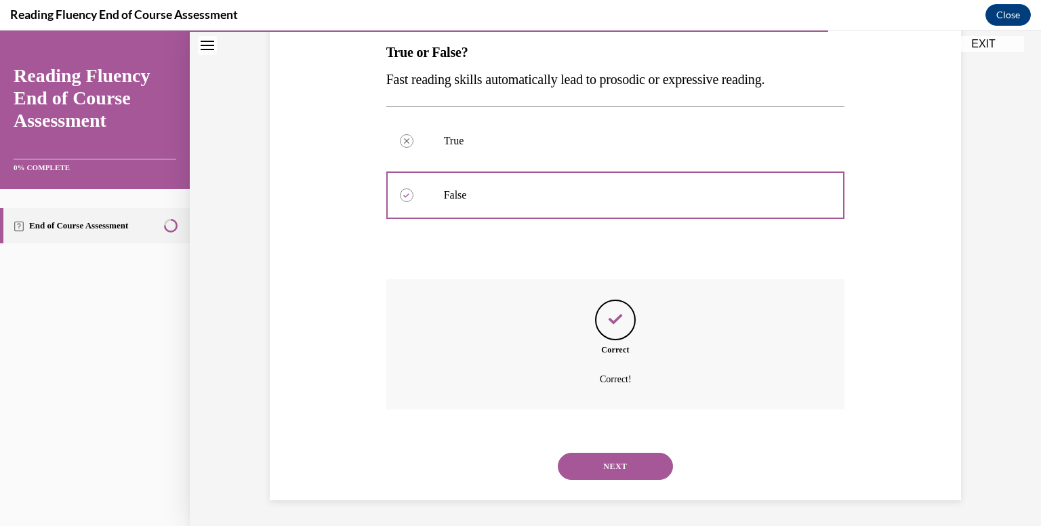
scroll to position [220, 0]
click at [619, 458] on button "NEXT" at bounding box center [615, 465] width 115 height 27
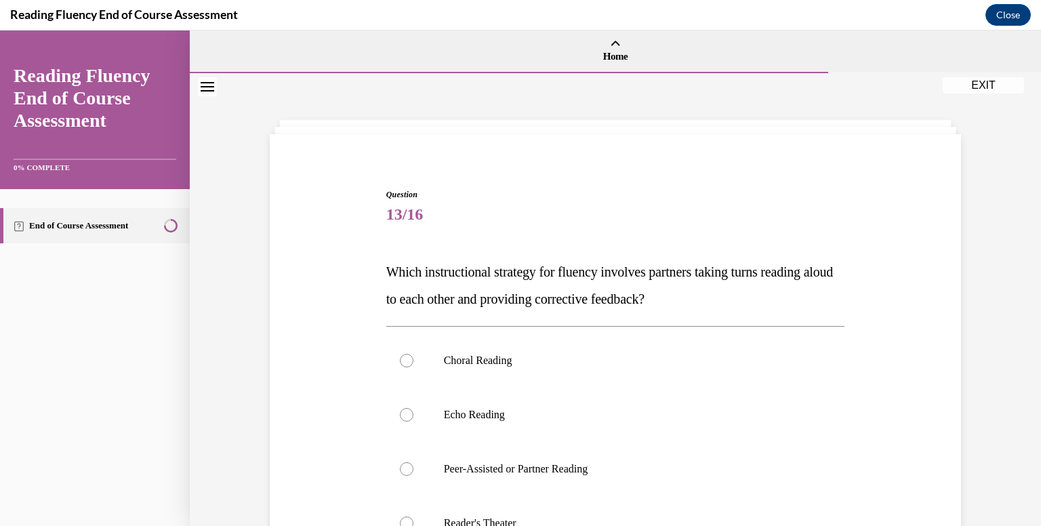
scroll to position [68, 0]
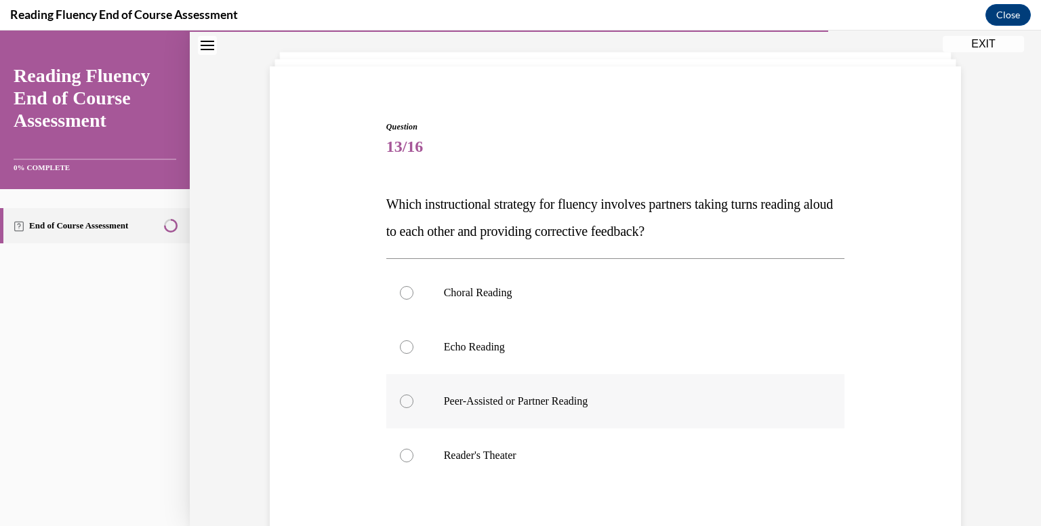
click at [518, 391] on label "Peer-Assisted or Partner Reading" at bounding box center [615, 401] width 459 height 54
click at [414, 395] on input "Peer-Assisted or Partner Reading" at bounding box center [407, 402] width 14 height 14
radio input "true"
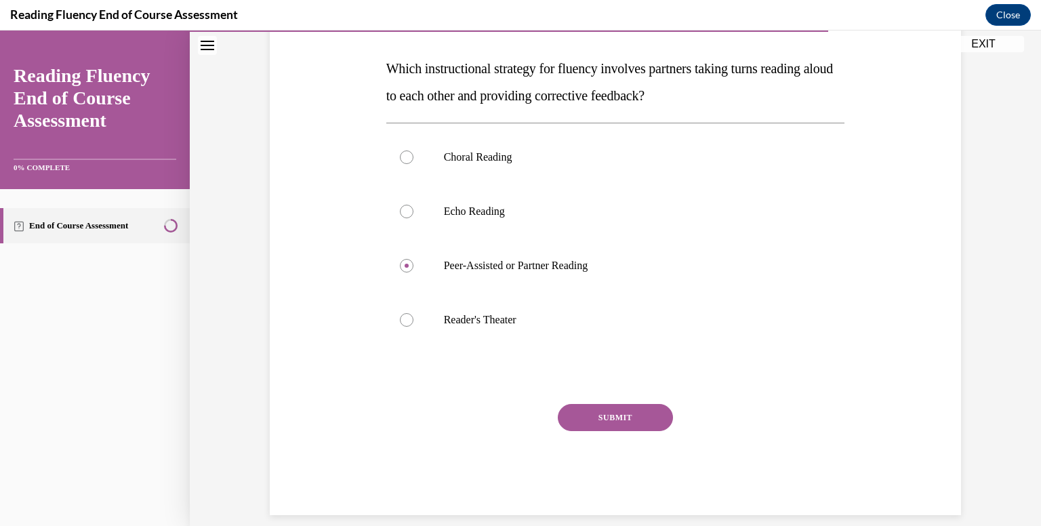
click at [637, 426] on button "SUBMIT" at bounding box center [615, 417] width 115 height 27
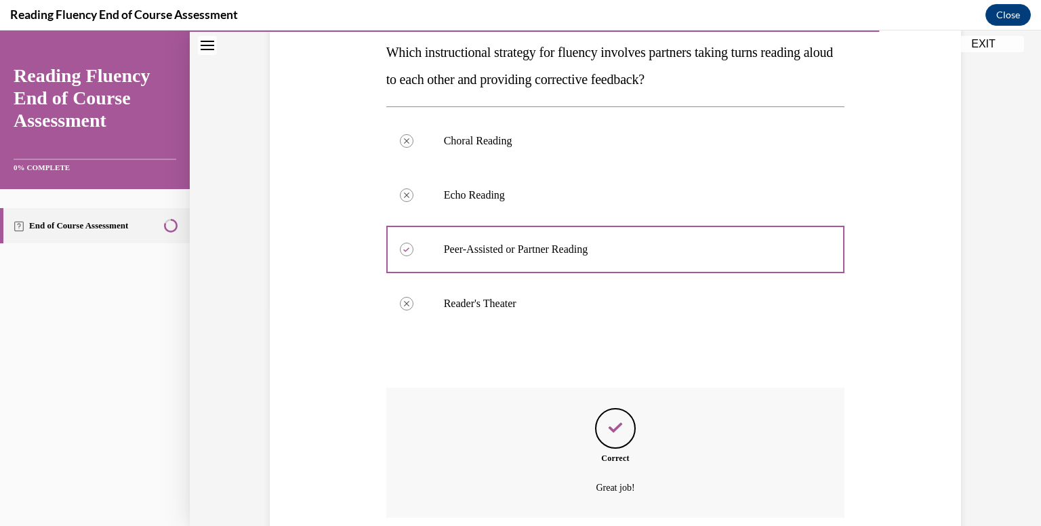
scroll to position [329, 0]
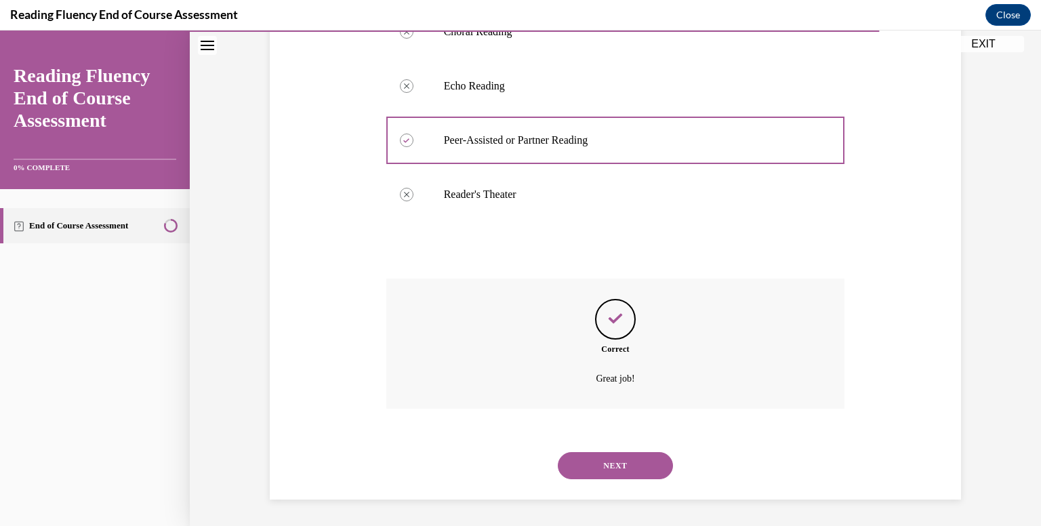
drag, startPoint x: 648, startPoint y: 471, endPoint x: 662, endPoint y: 479, distance: 16.2
click at [648, 471] on button "NEXT" at bounding box center [615, 465] width 115 height 27
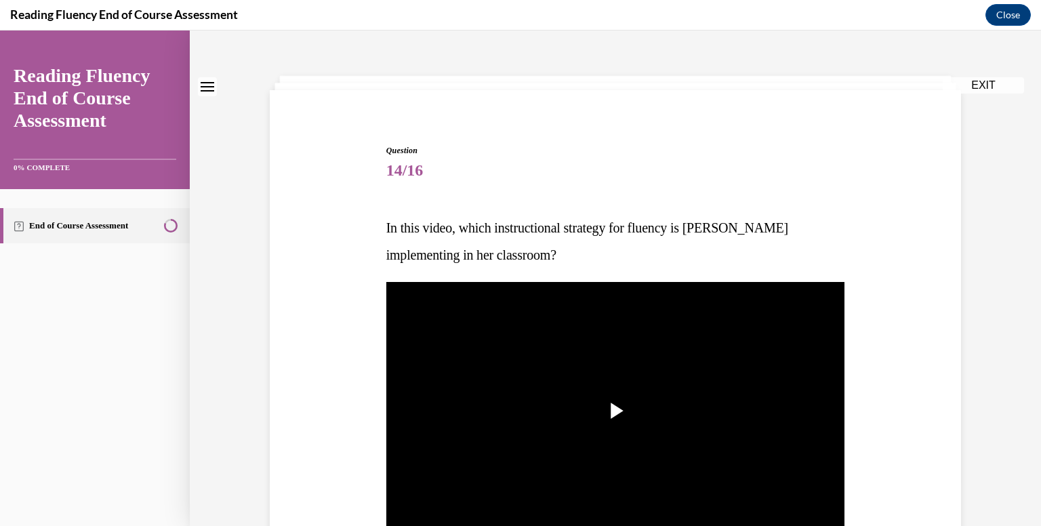
scroll to position [68, 0]
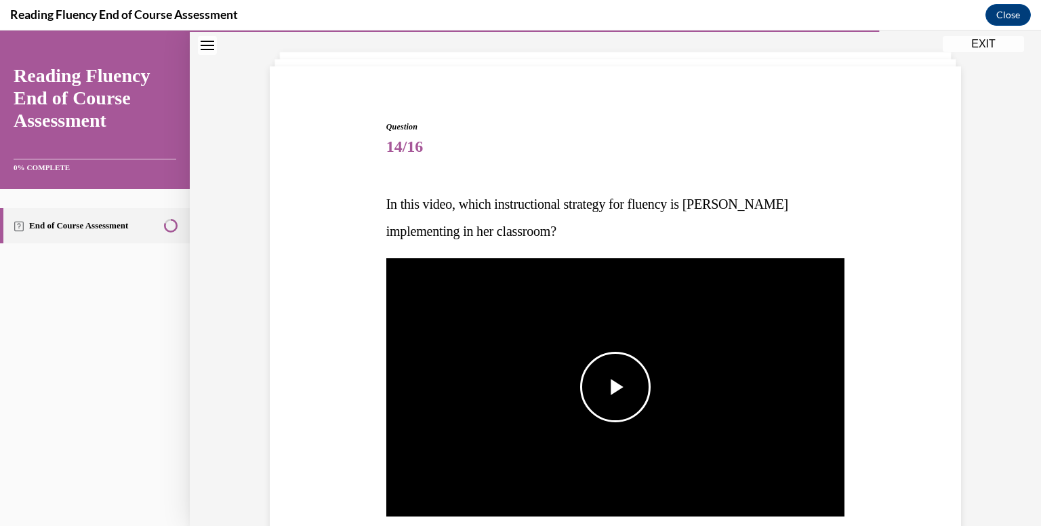
click at [616, 387] on span "Video player" at bounding box center [616, 387] width 0 height 0
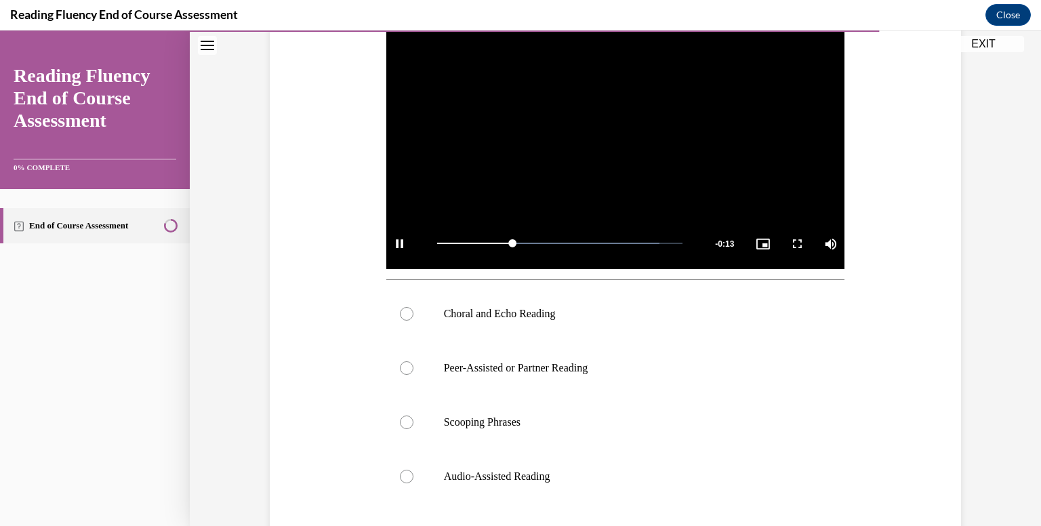
scroll to position [339, 0]
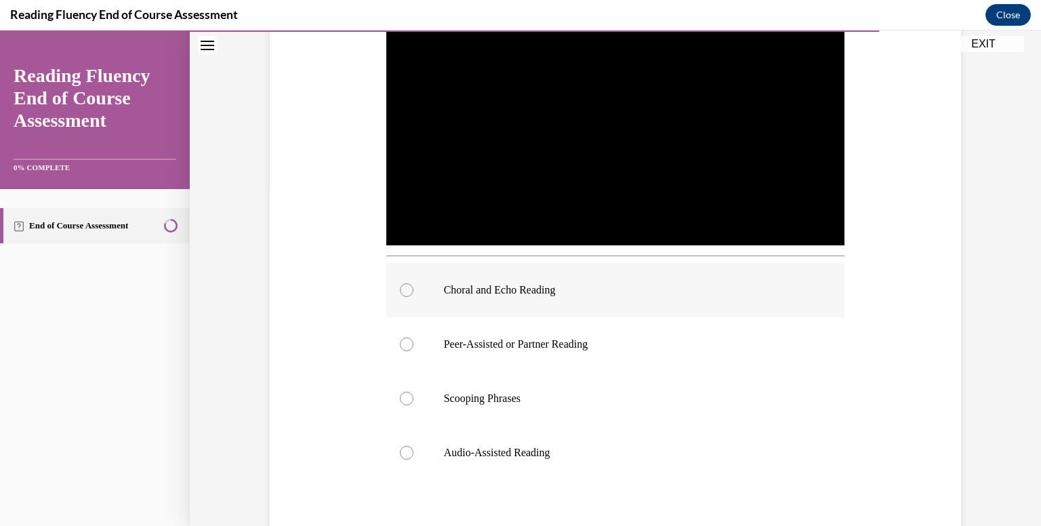
click at [447, 285] on p "Choral and Echo Reading" at bounding box center [627, 290] width 367 height 14
click at [414, 285] on input "Choral and Echo Reading" at bounding box center [407, 290] width 14 height 14
radio input "true"
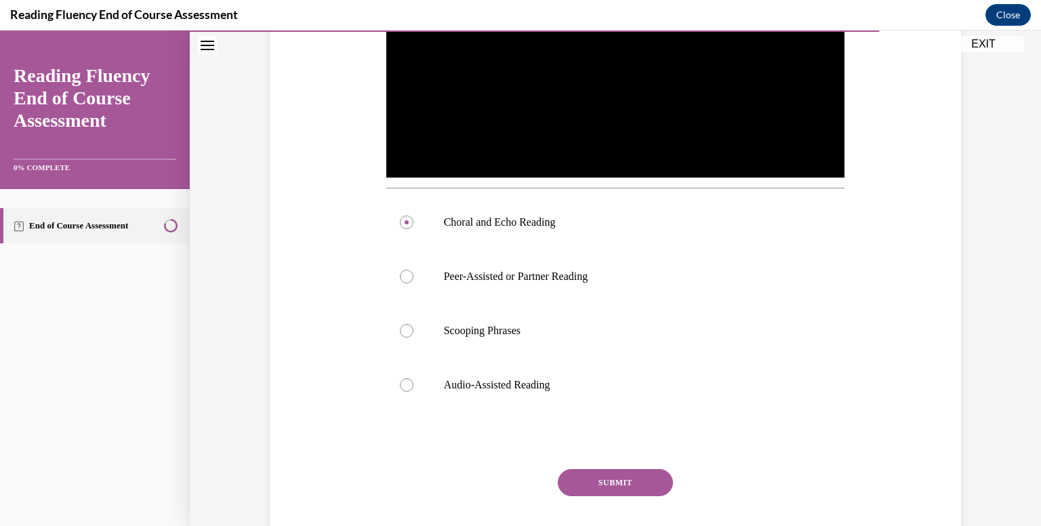
click at [615, 477] on button "SUBMIT" at bounding box center [615, 482] width 115 height 27
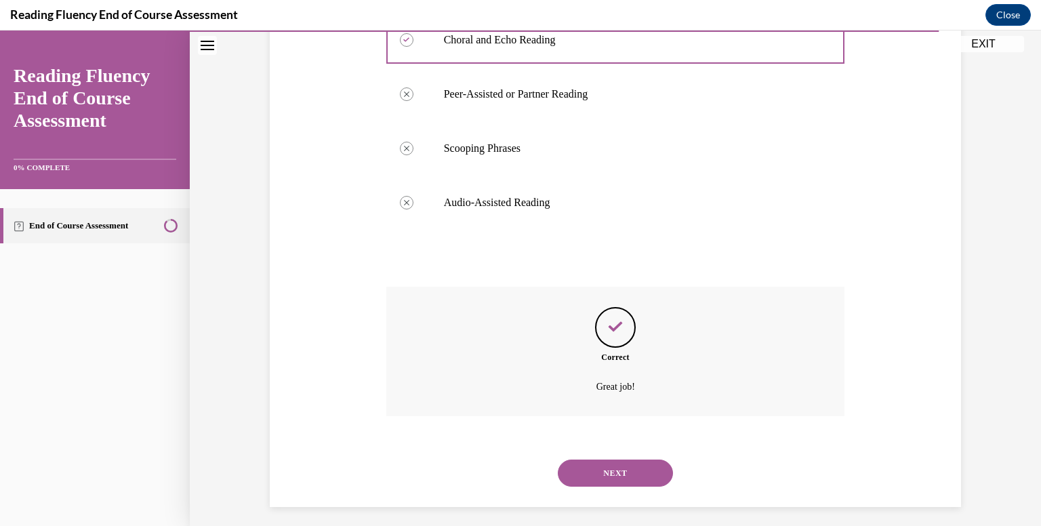
scroll to position [597, 0]
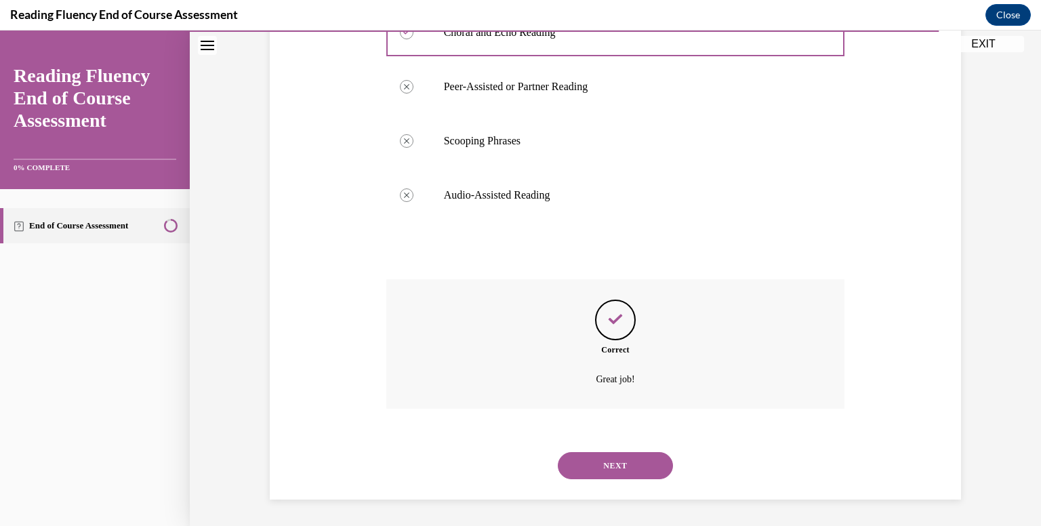
click at [618, 478] on button "NEXT" at bounding box center [615, 465] width 115 height 27
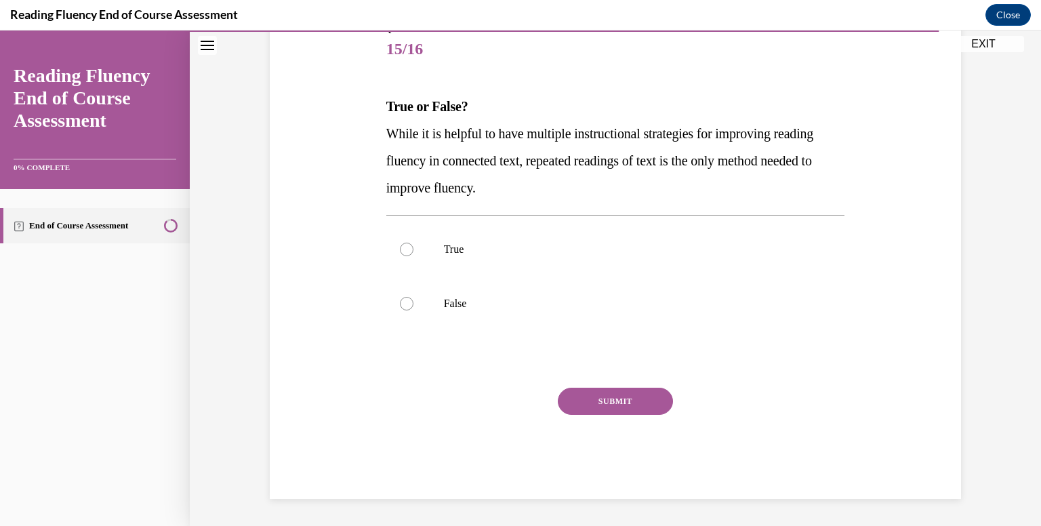
scroll to position [151, 0]
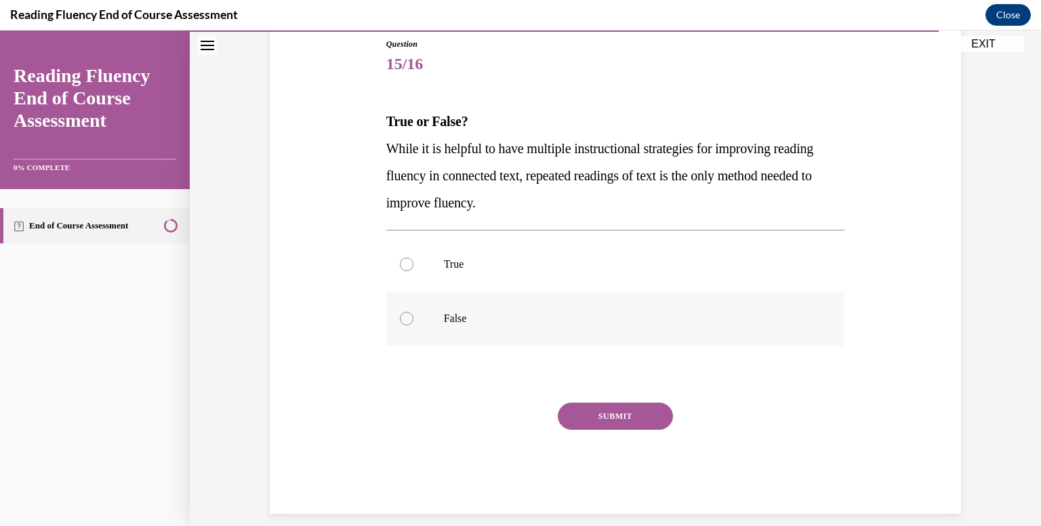
click at [458, 315] on p "False" at bounding box center [627, 319] width 367 height 14
click at [414, 315] on input "False" at bounding box center [407, 319] width 14 height 14
radio input "true"
click at [601, 415] on button "SUBMIT" at bounding box center [615, 416] width 115 height 27
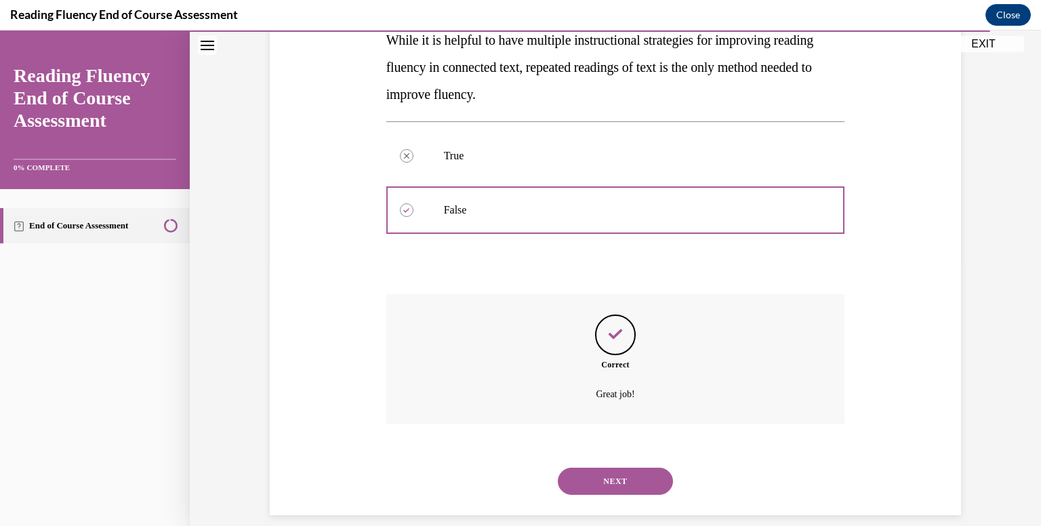
scroll to position [275, 0]
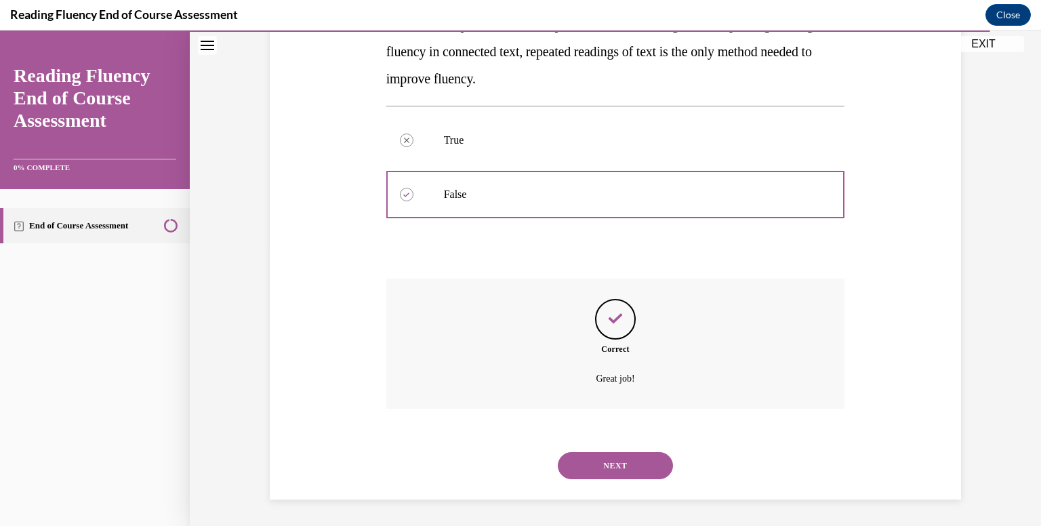
click at [650, 458] on button "NEXT" at bounding box center [615, 465] width 115 height 27
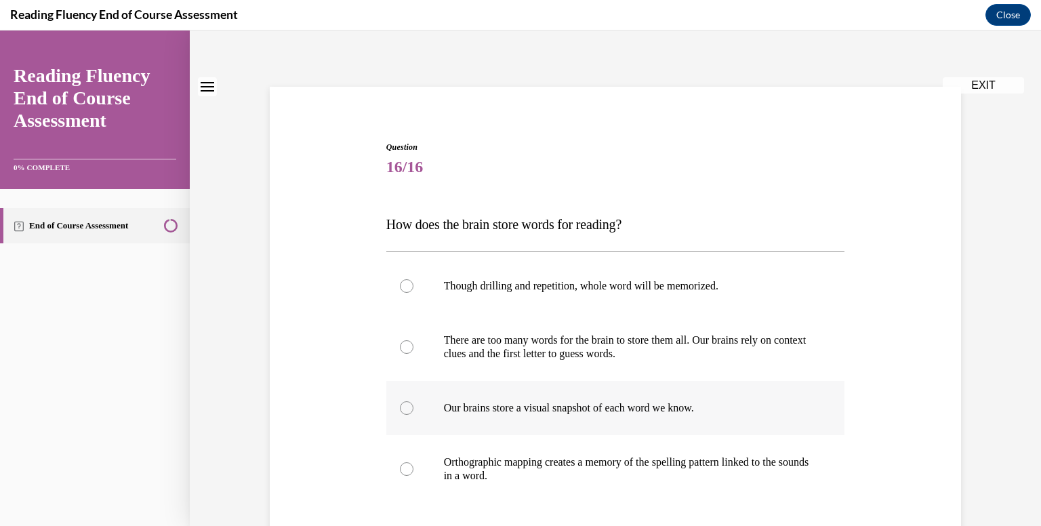
scroll to position [68, 0]
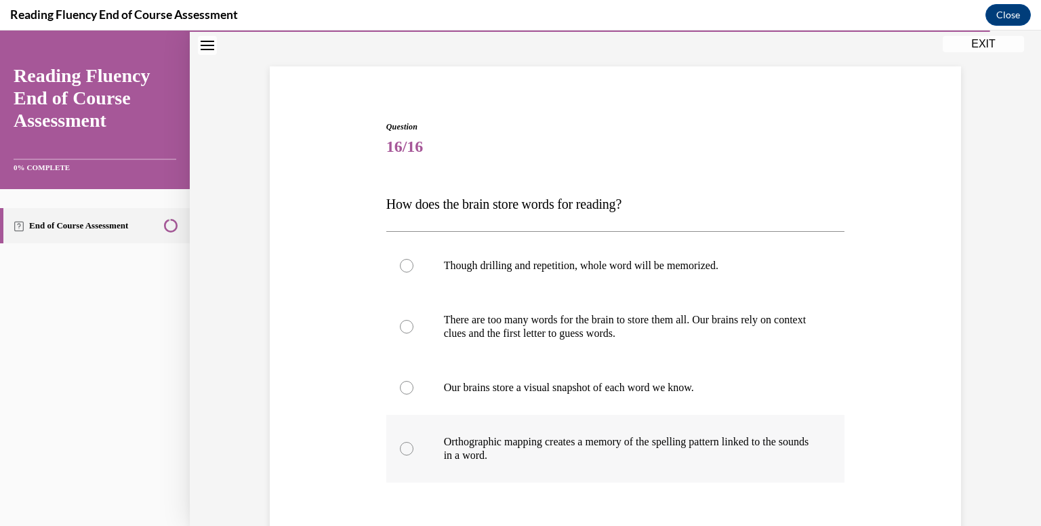
click at [791, 428] on label "Orthographic mapping creates a memory of the spelling pattern linked to the sou…" at bounding box center [615, 449] width 459 height 68
click at [414, 442] on input "Orthographic mapping creates a memory of the spelling pattern linked to the sou…" at bounding box center [407, 449] width 14 height 14
radio input "true"
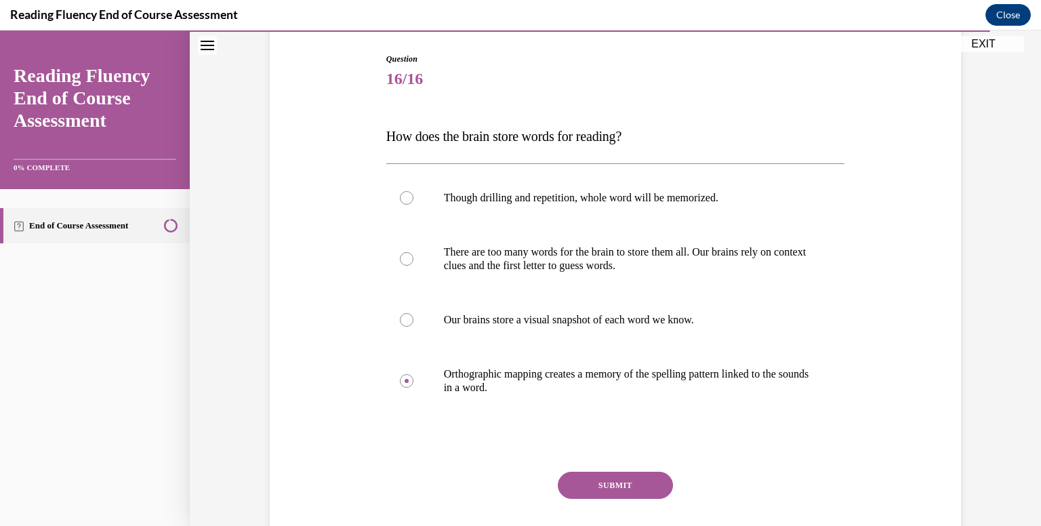
click at [644, 484] on button "SUBMIT" at bounding box center [615, 485] width 115 height 27
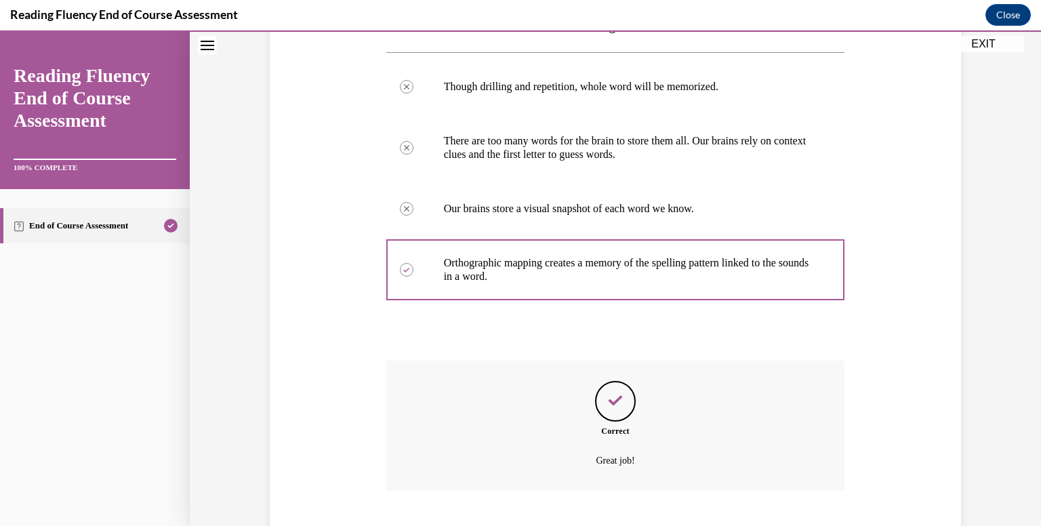
scroll to position [329, 0]
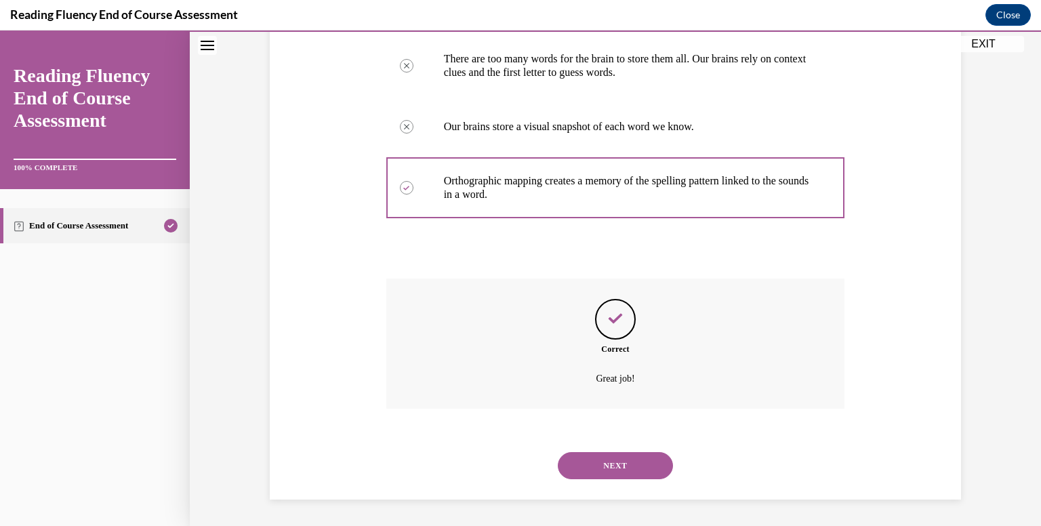
click at [613, 465] on button "NEXT" at bounding box center [615, 465] width 115 height 27
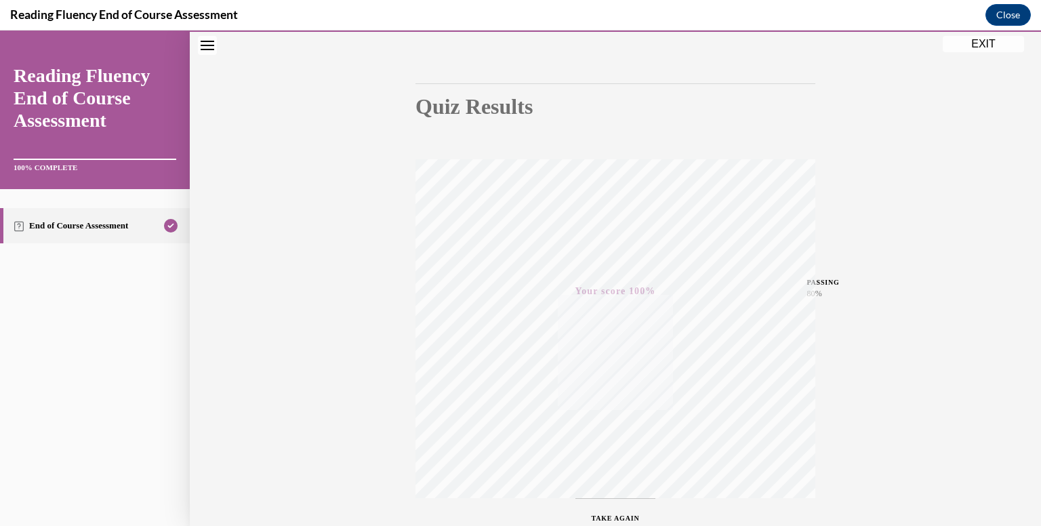
scroll to position [0, 0]
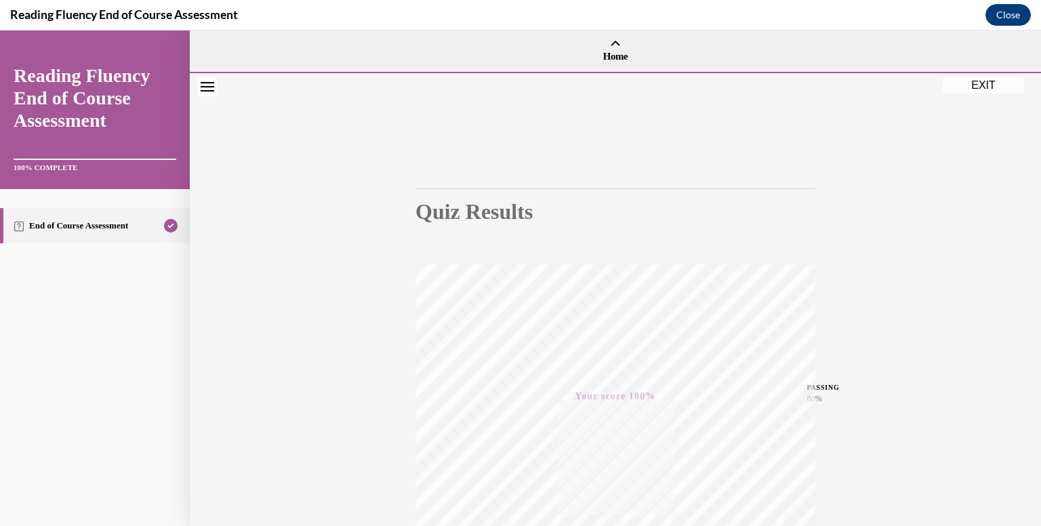
click at [987, 79] on button "EXIT" at bounding box center [983, 85] width 81 height 16
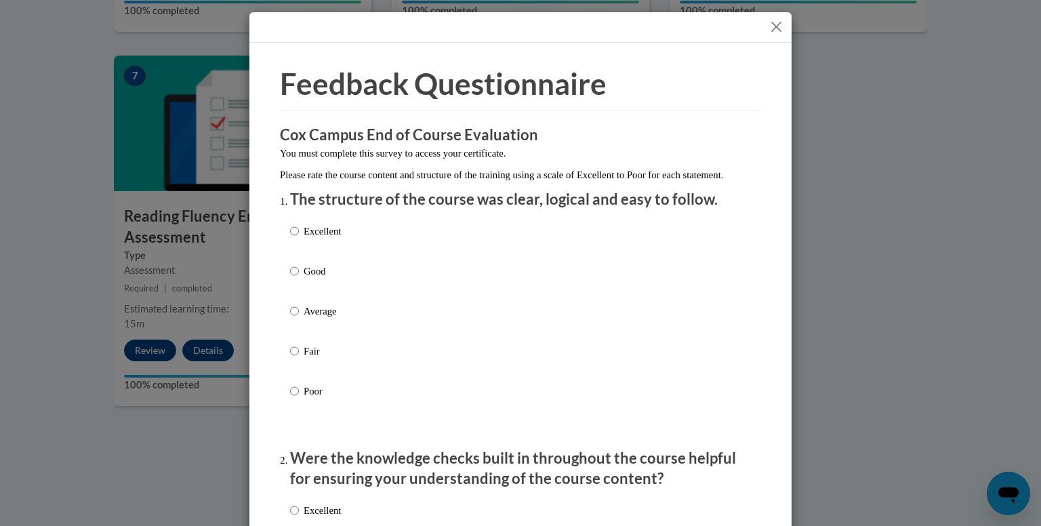
click at [326, 239] on p "Excellent" at bounding box center [322, 231] width 37 height 15
click at [299, 239] on input "Excellent" at bounding box center [294, 231] width 9 height 15
radio input "true"
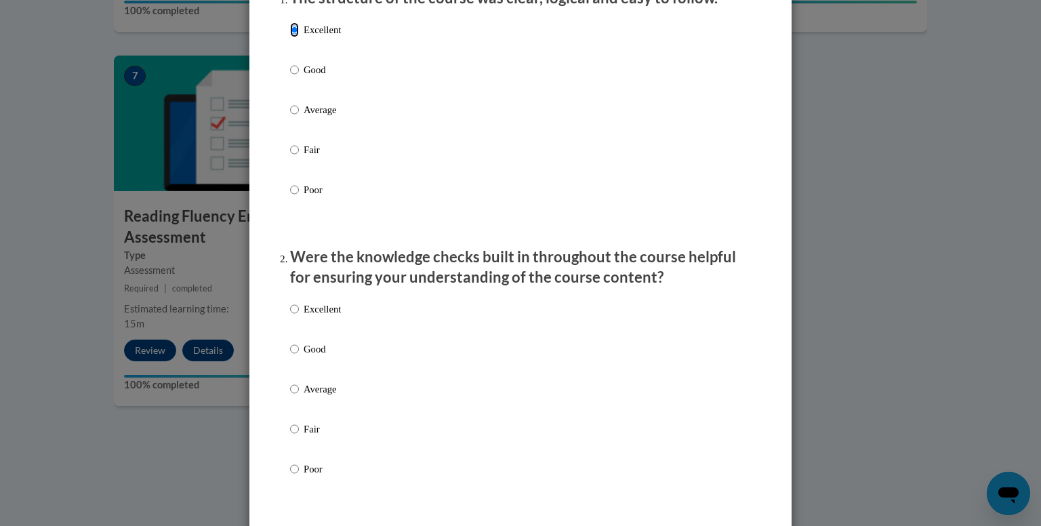
scroll to position [203, 0]
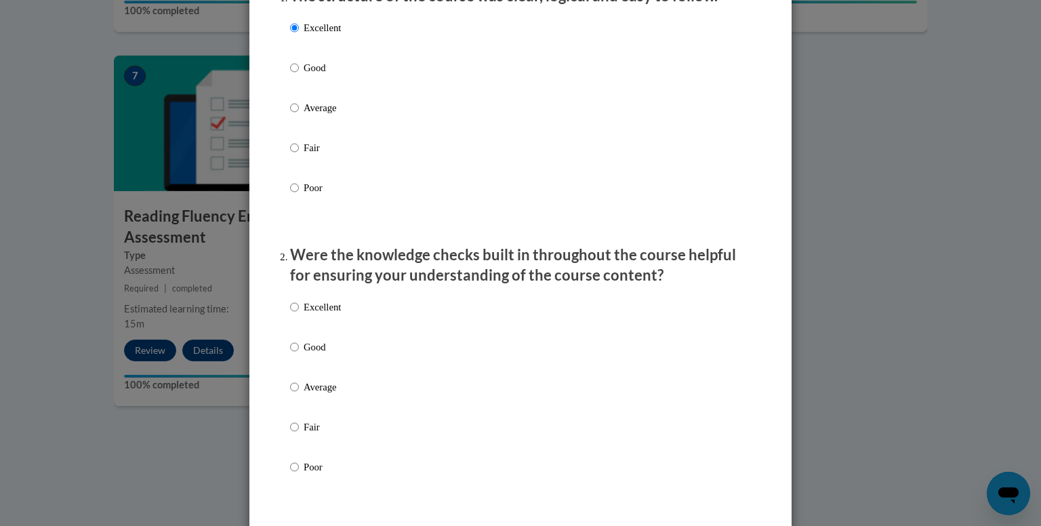
click at [303, 309] on div "Excellent Good Average Fair Poor" at bounding box center [315, 398] width 51 height 210
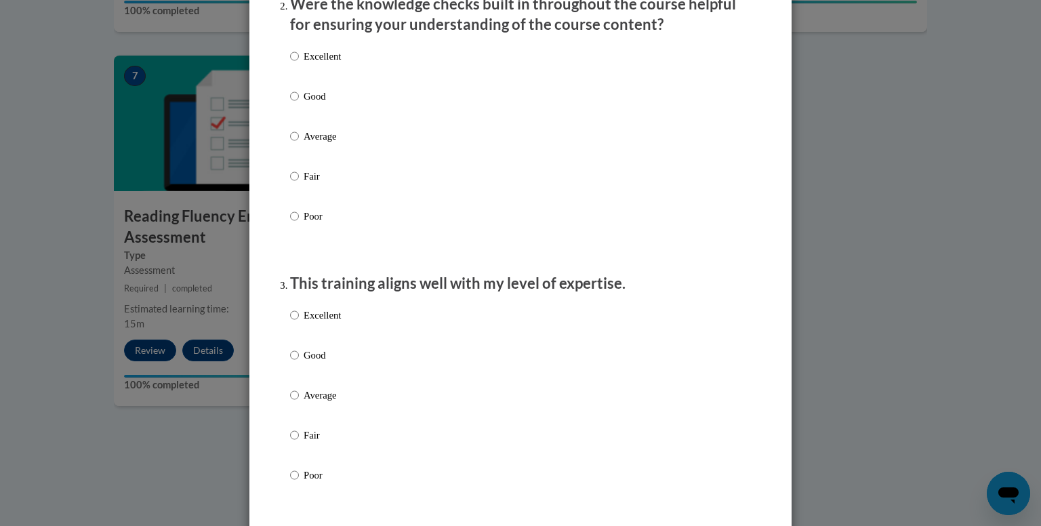
scroll to position [407, 0]
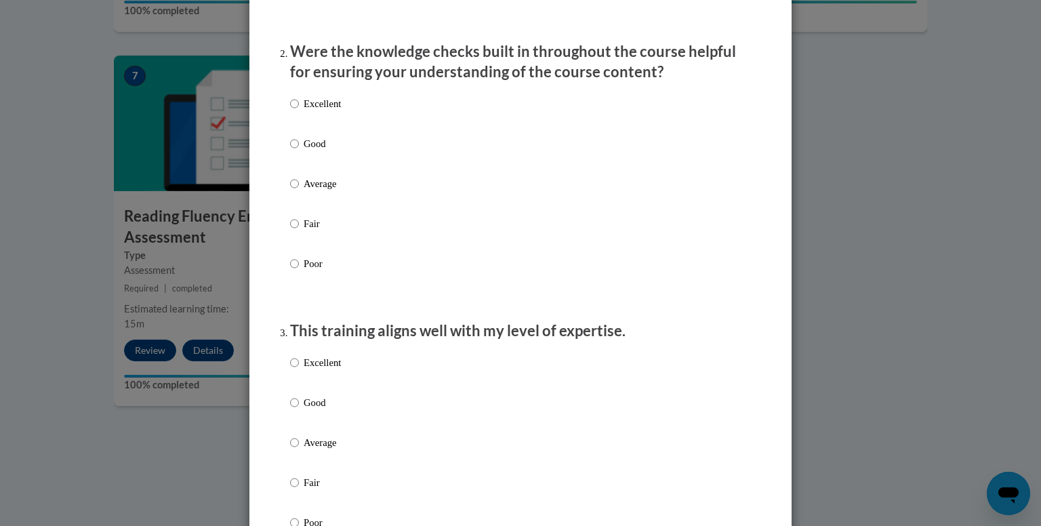
click at [327, 111] on p "Excellent" at bounding box center [322, 103] width 37 height 15
click at [299, 111] on input "Excellent" at bounding box center [294, 103] width 9 height 15
radio input "true"
click at [319, 370] on p "Excellent" at bounding box center [322, 362] width 37 height 15
click at [299, 370] on input "Excellent" at bounding box center [294, 362] width 9 height 15
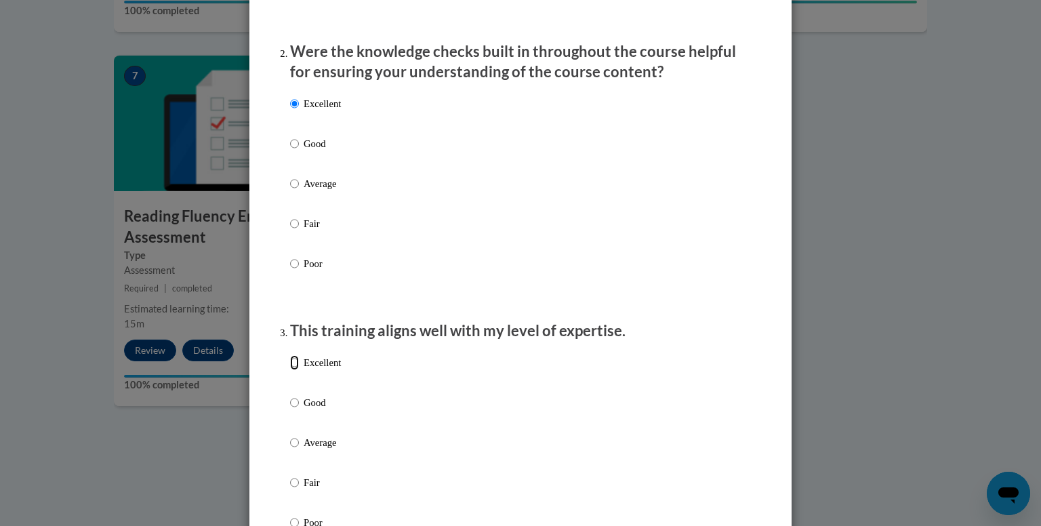
radio input "true"
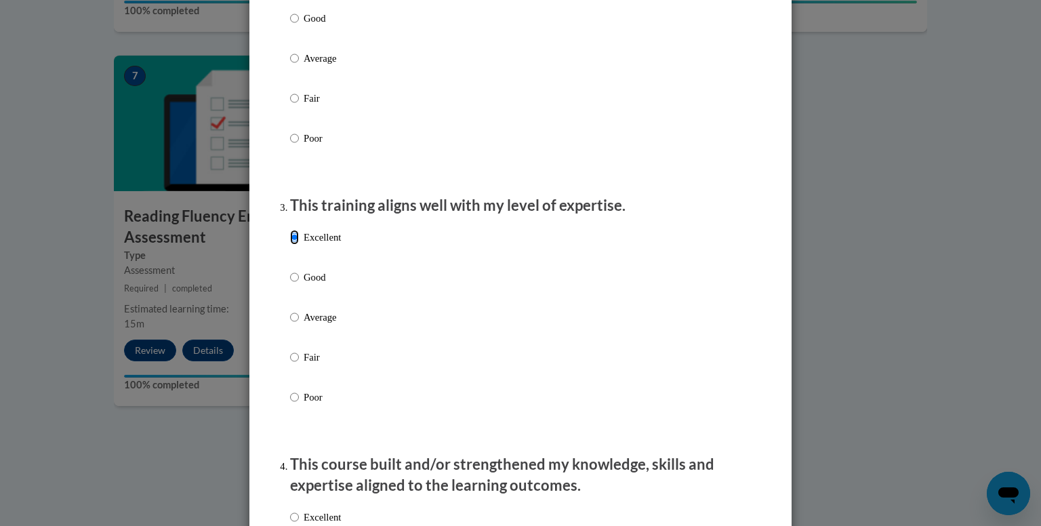
scroll to position [678, 0]
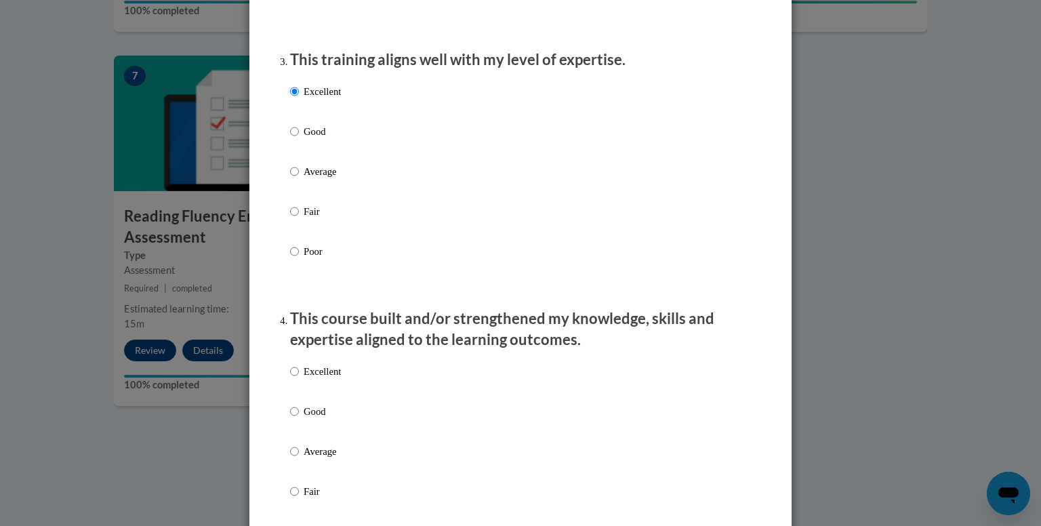
click at [331, 379] on p "Excellent" at bounding box center [322, 371] width 37 height 15
click at [299, 379] on input "Excellent" at bounding box center [294, 371] width 9 height 15
radio input "true"
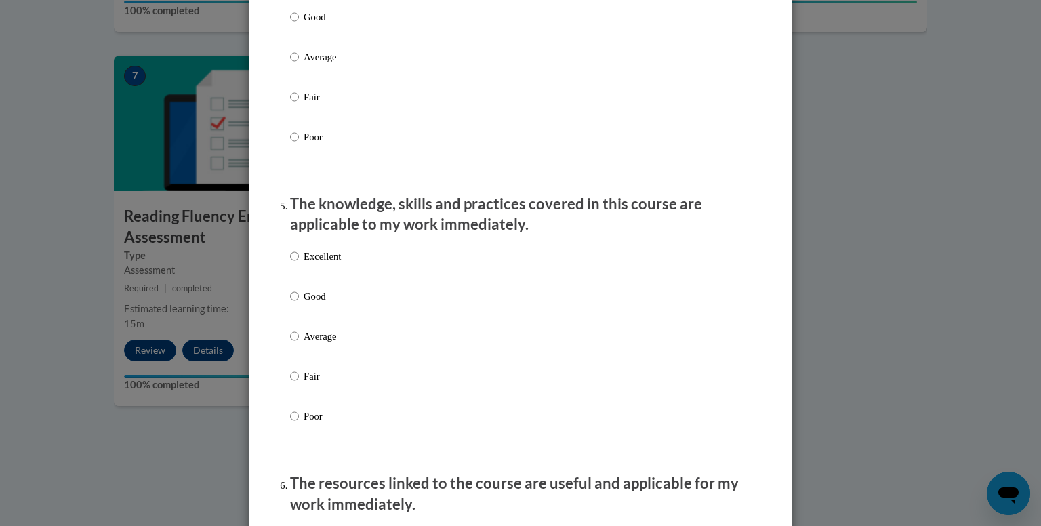
scroll to position [1085, 0]
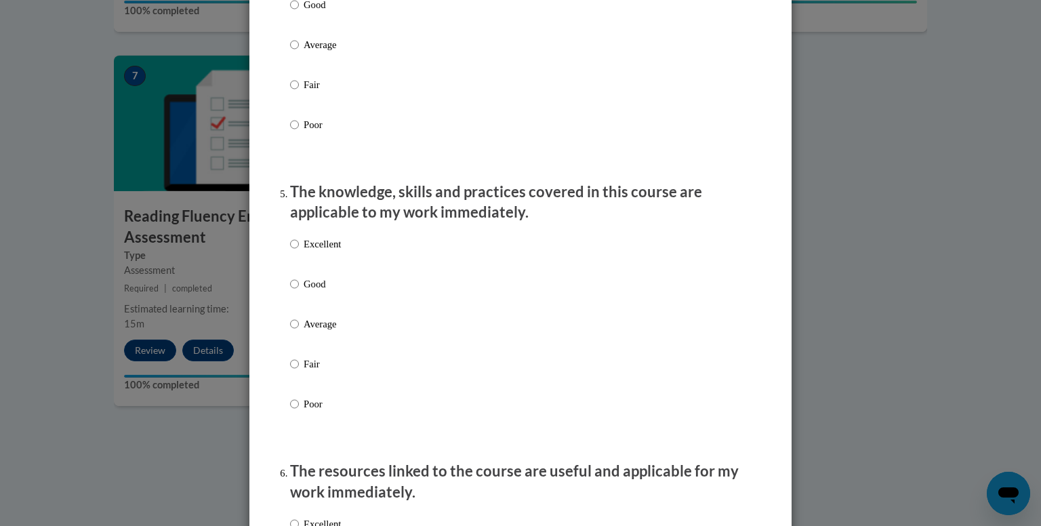
click at [323, 269] on label "Excellent" at bounding box center [315, 255] width 51 height 37
click at [299, 252] on input "Excellent" at bounding box center [294, 244] width 9 height 15
radio input "true"
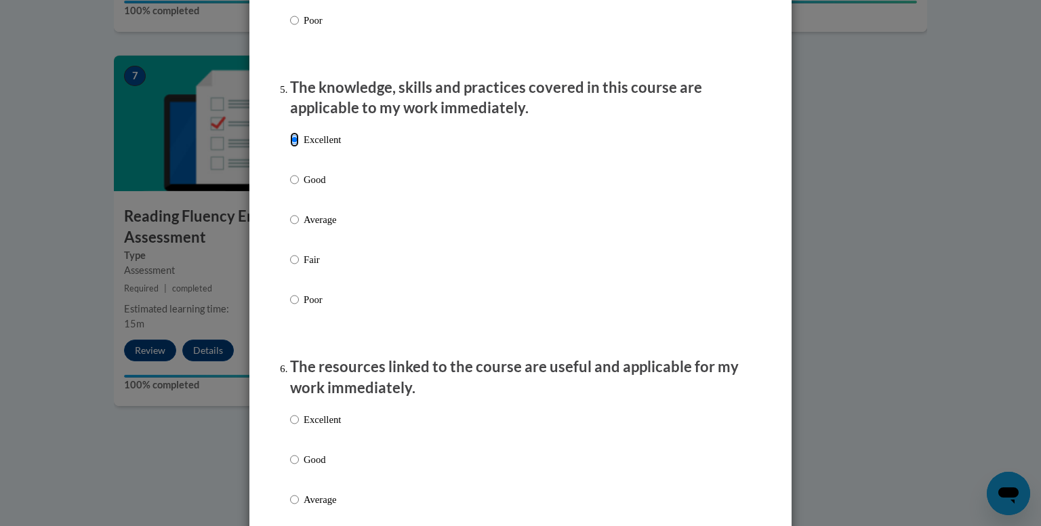
scroll to position [1356, 0]
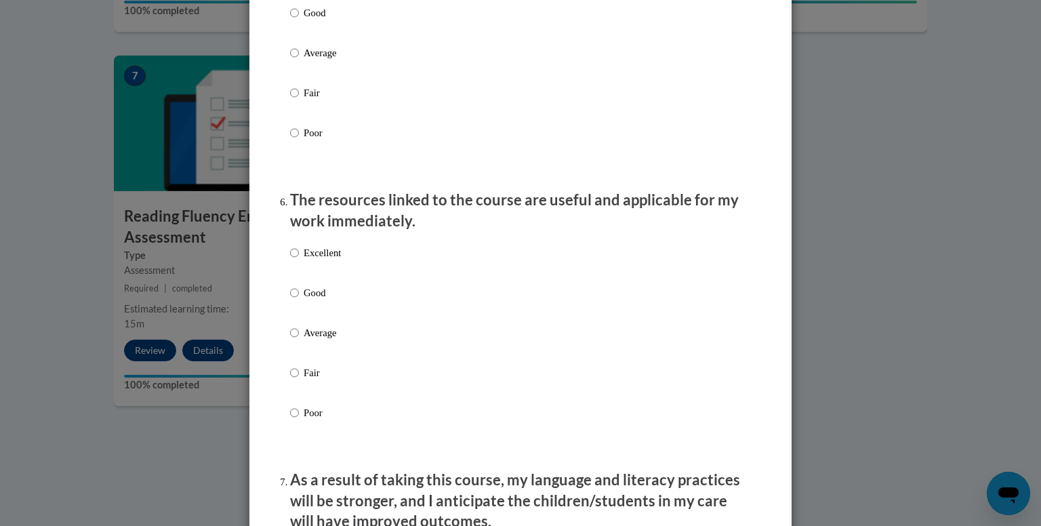
click at [317, 260] on p "Excellent" at bounding box center [322, 252] width 37 height 15
click at [299, 260] on input "Excellent" at bounding box center [294, 252] width 9 height 15
radio input "true"
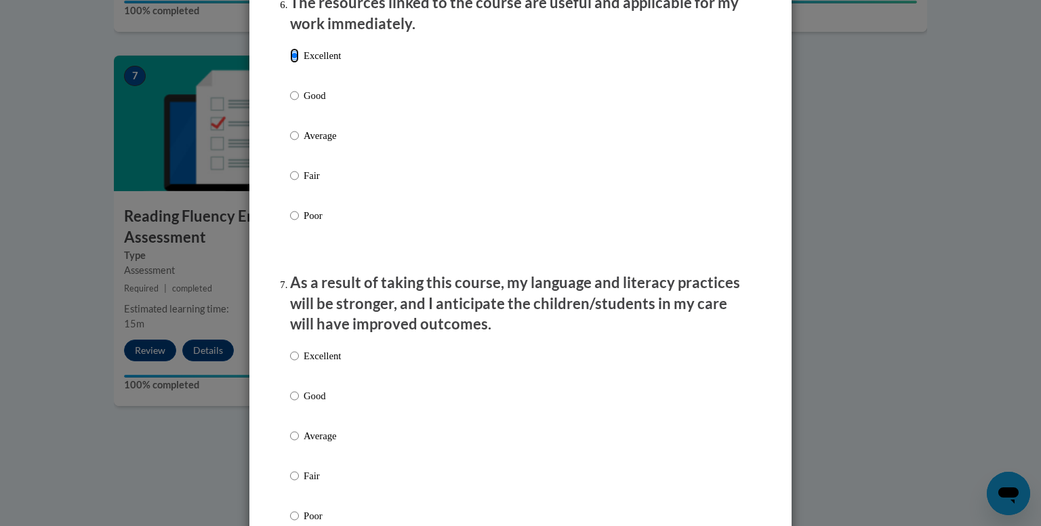
scroll to position [1559, 0]
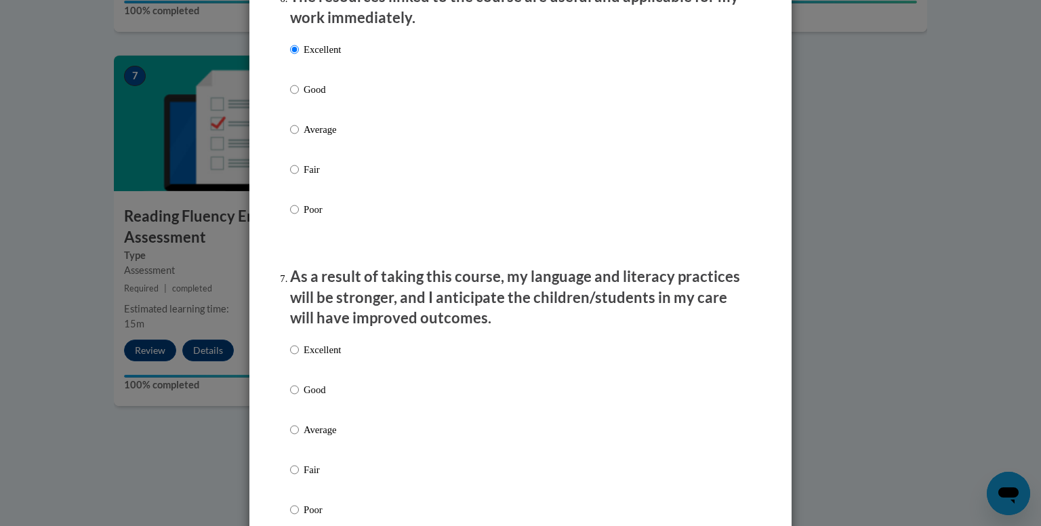
click at [328, 357] on p "Excellent" at bounding box center [322, 349] width 37 height 15
click at [299, 357] on input "Excellent" at bounding box center [294, 349] width 9 height 15
radio input "true"
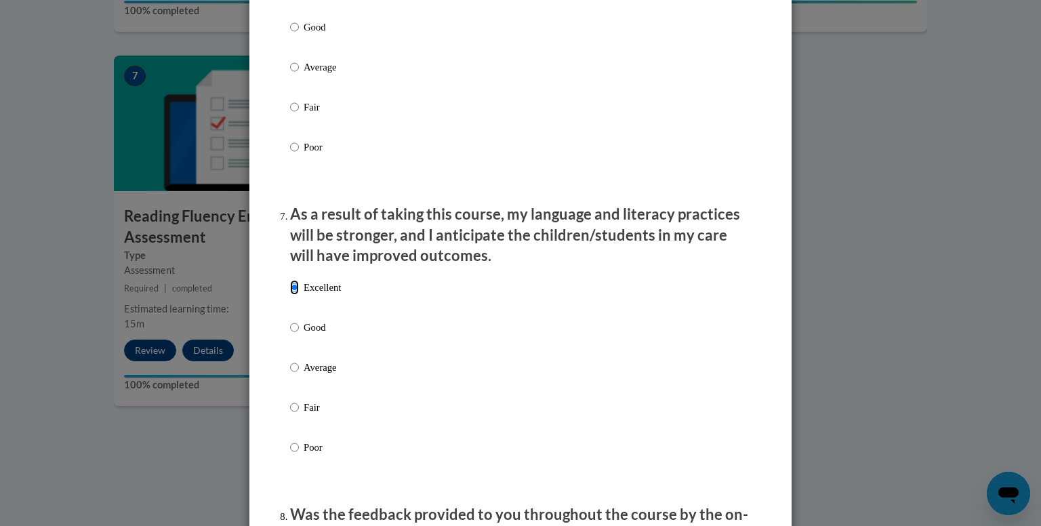
scroll to position [1898, 0]
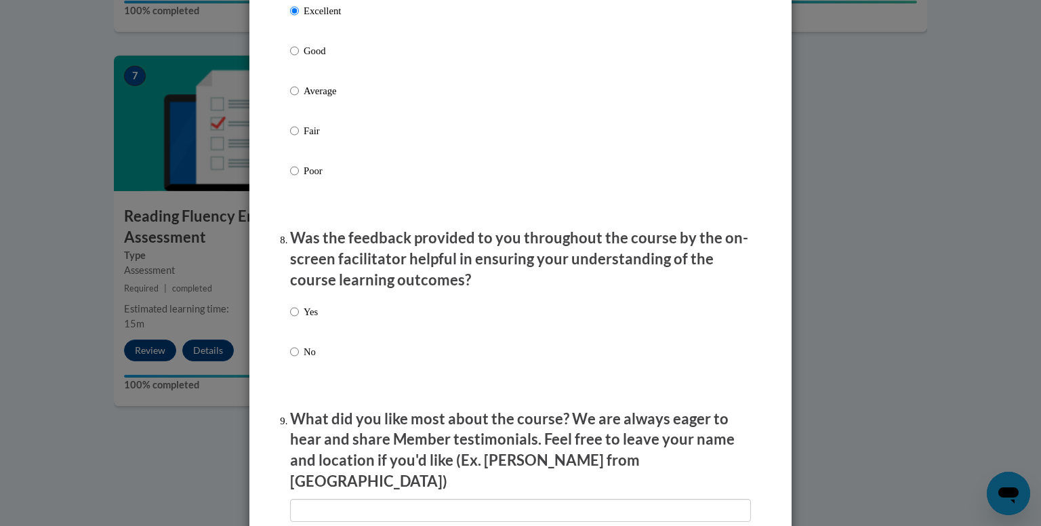
click at [309, 319] on p "Yes" at bounding box center [311, 311] width 14 height 15
click at [299, 319] on input "Yes" at bounding box center [294, 311] width 9 height 15
radio input "true"
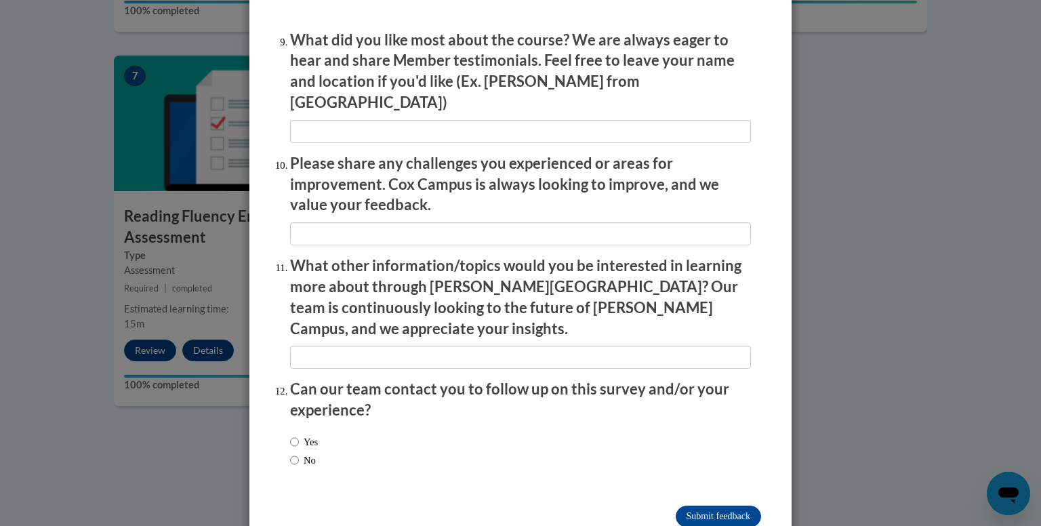
scroll to position [2297, 0]
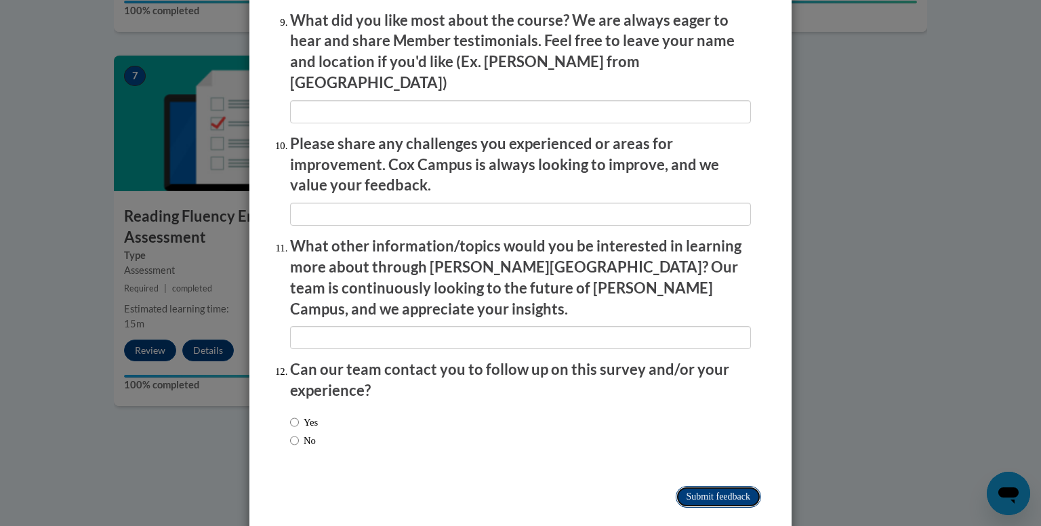
click at [724, 486] on input "Submit feedback" at bounding box center [718, 497] width 85 height 22
